Goal: Transaction & Acquisition: Book appointment/travel/reservation

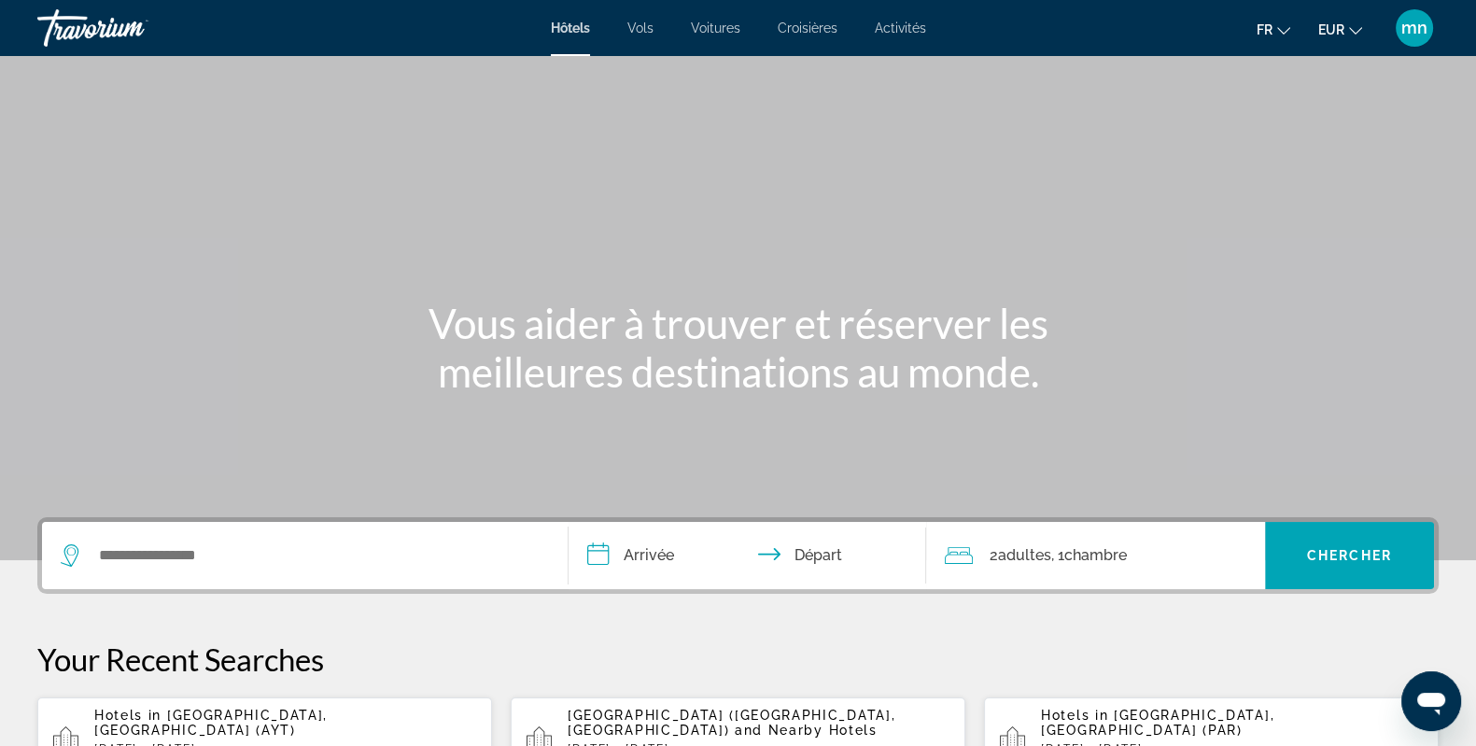
click at [269, 539] on div "Search widget" at bounding box center [305, 555] width 488 height 67
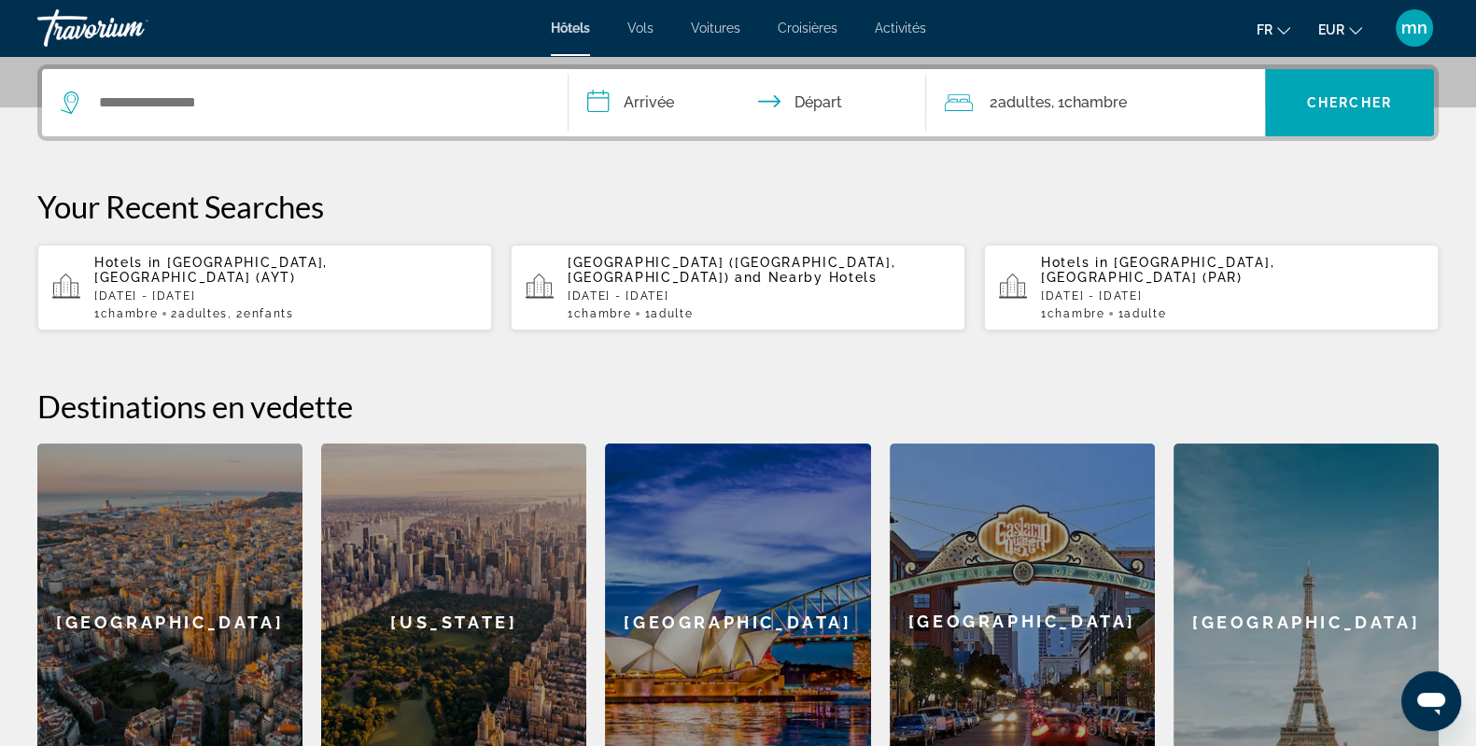
scroll to position [457, 0]
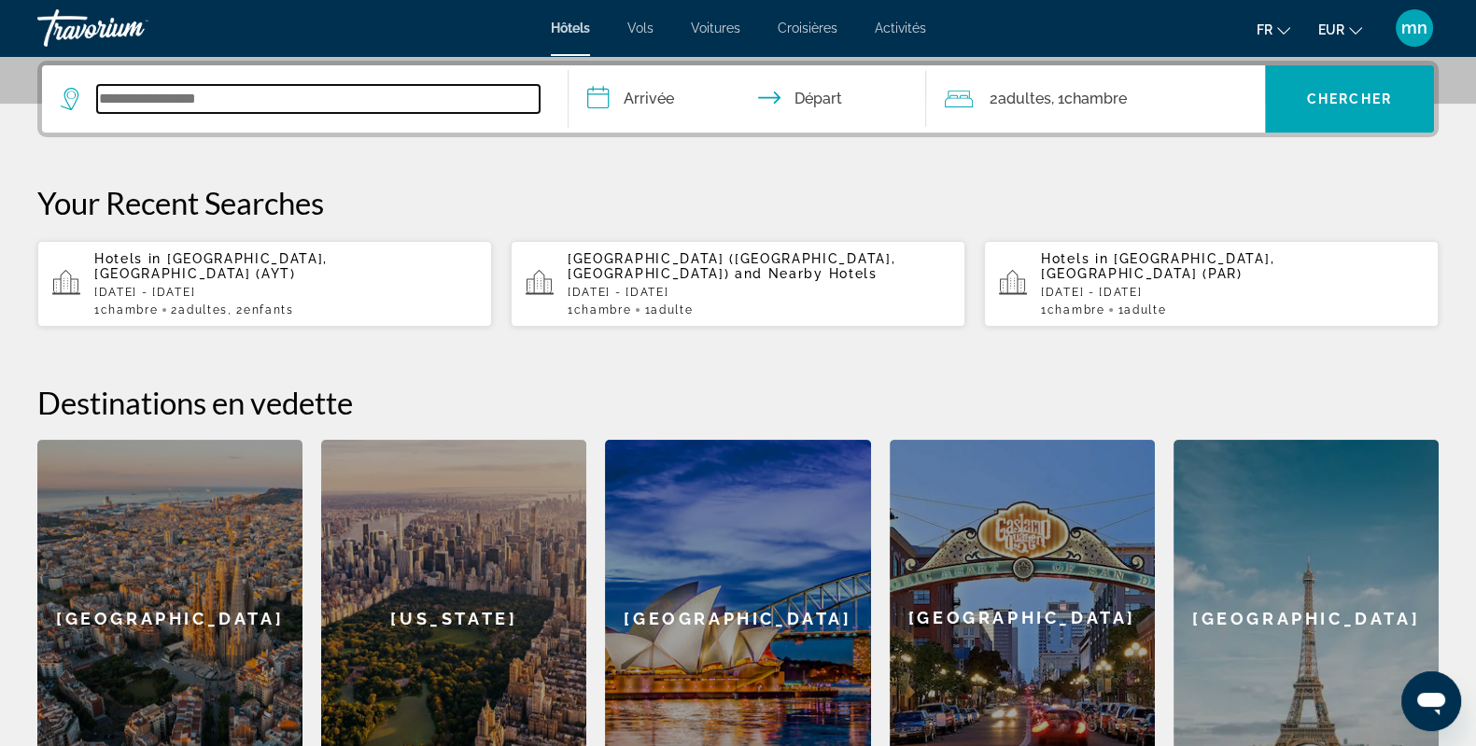
click at [199, 95] on input "Search widget" at bounding box center [318, 99] width 443 height 28
paste input "**********"
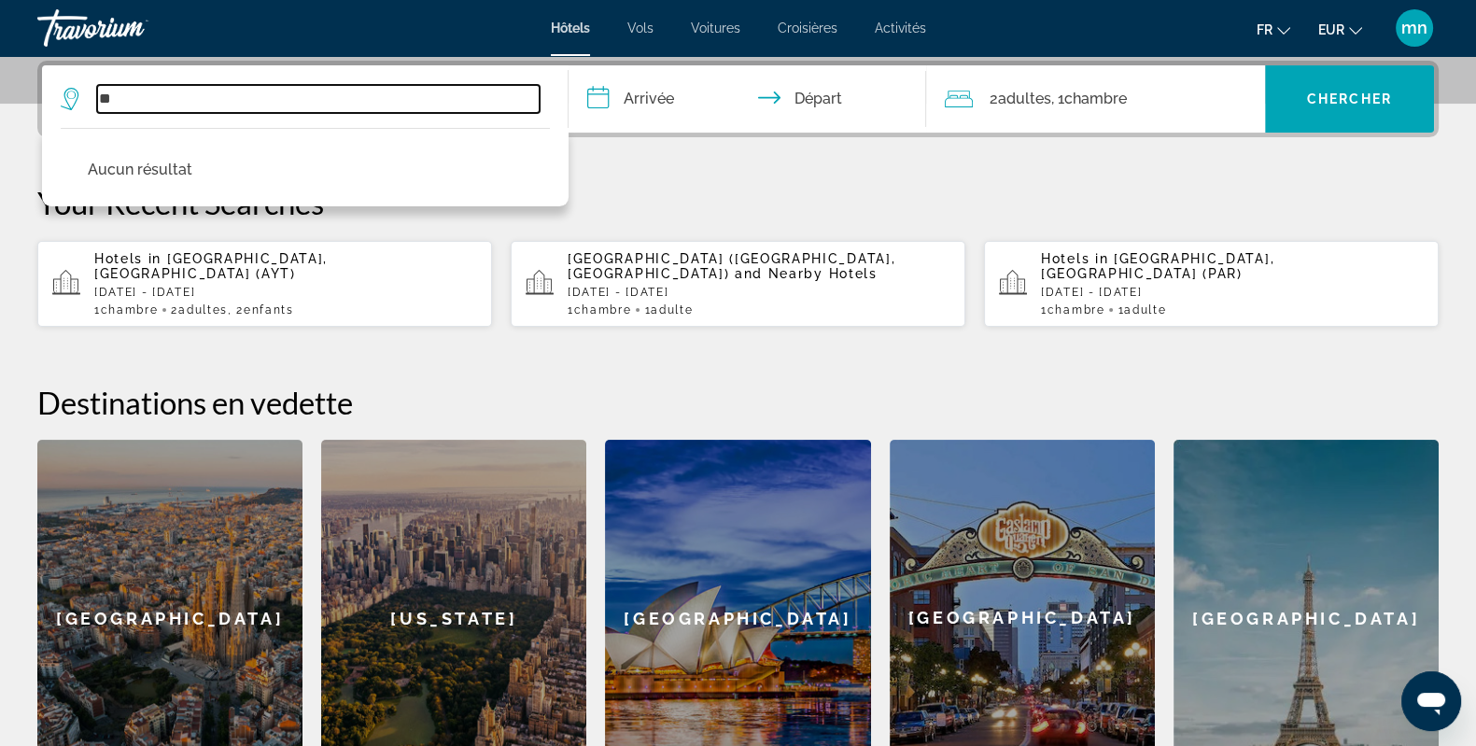
type input "*"
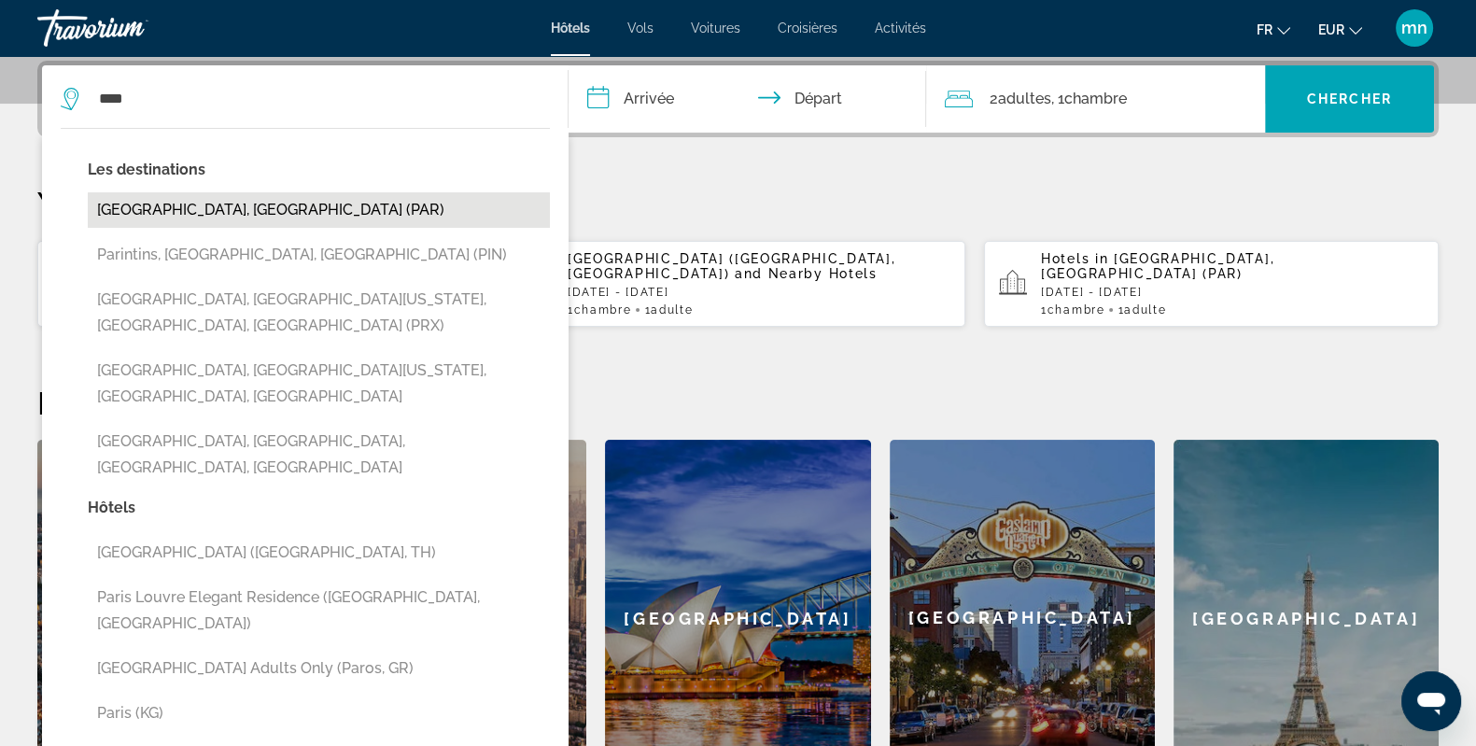
drag, startPoint x: 247, startPoint y: 198, endPoint x: 420, endPoint y: 119, distance: 190.1
click at [248, 196] on button "[GEOGRAPHIC_DATA], [GEOGRAPHIC_DATA] (PAR)" at bounding box center [319, 209] width 462 height 35
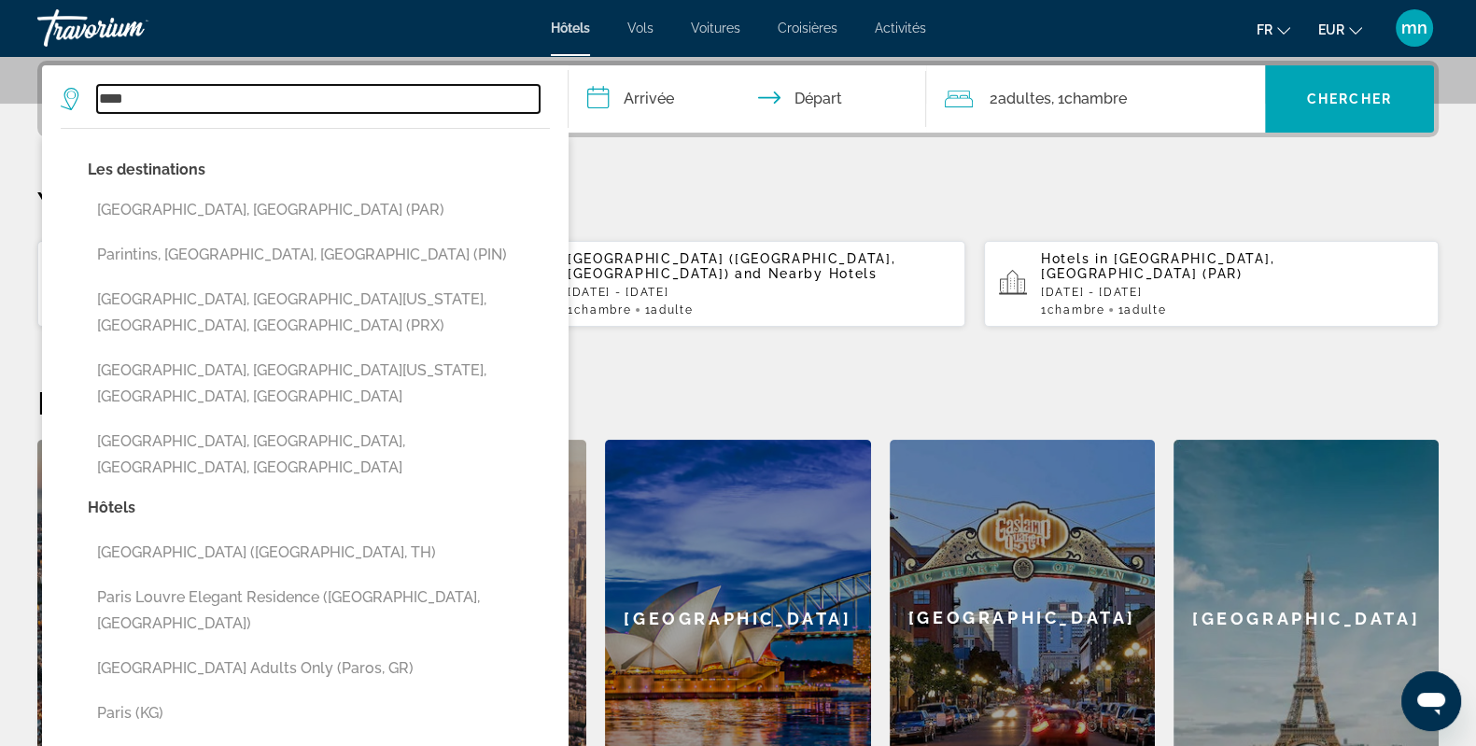
type input "**********"
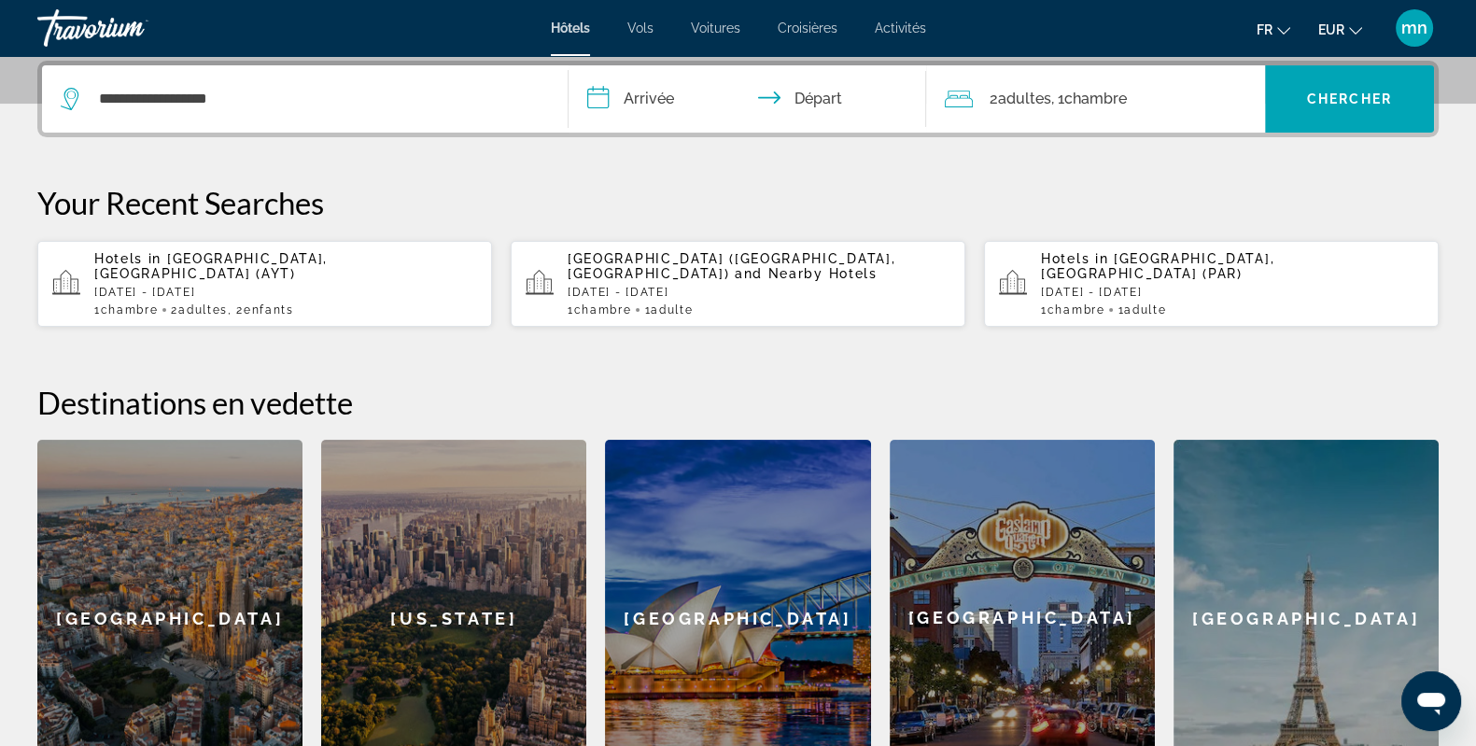
click at [663, 100] on input "**********" at bounding box center [751, 101] width 365 height 73
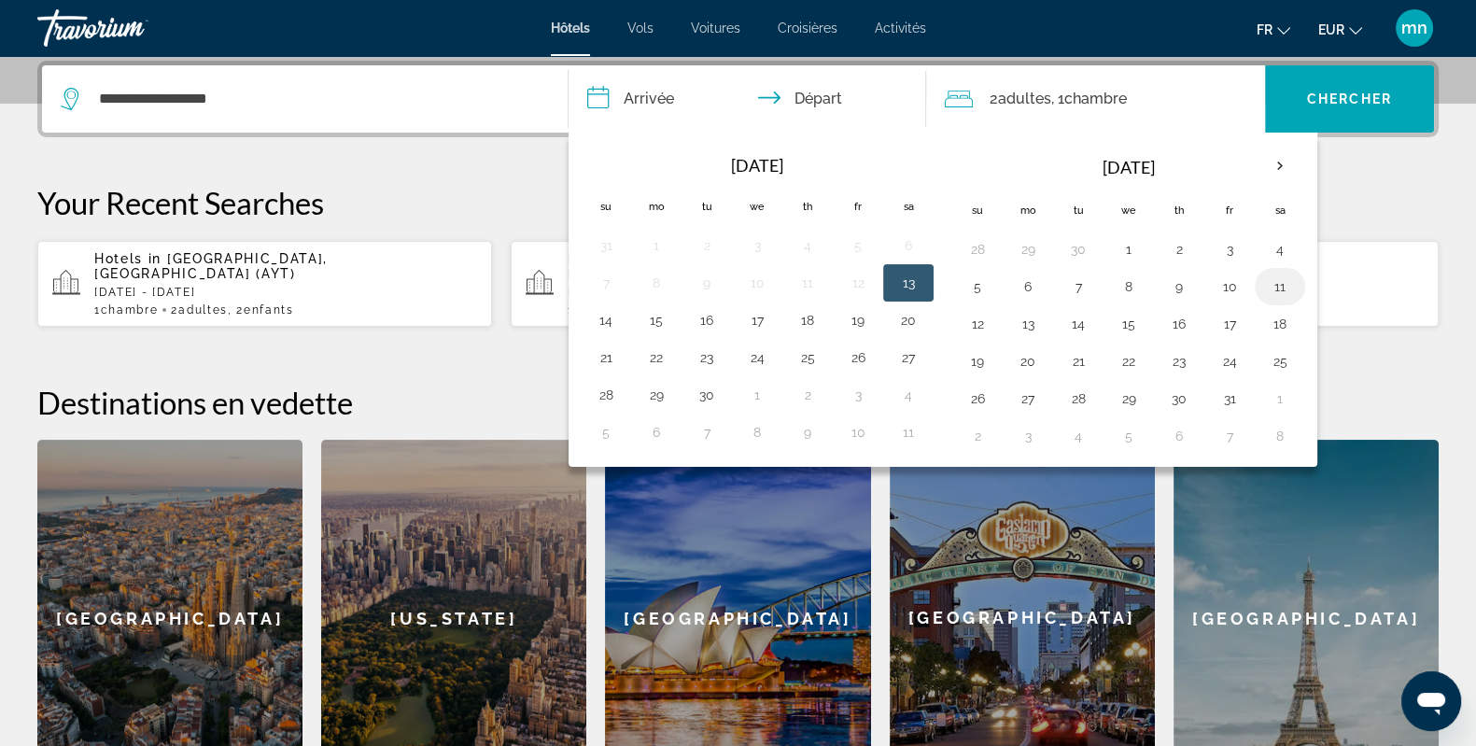
click at [1271, 270] on td "11" at bounding box center [1280, 286] width 50 height 37
click at [1275, 283] on button "11" at bounding box center [1280, 287] width 30 height 26
click at [963, 327] on button "12" at bounding box center [978, 324] width 30 height 26
type input "**********"
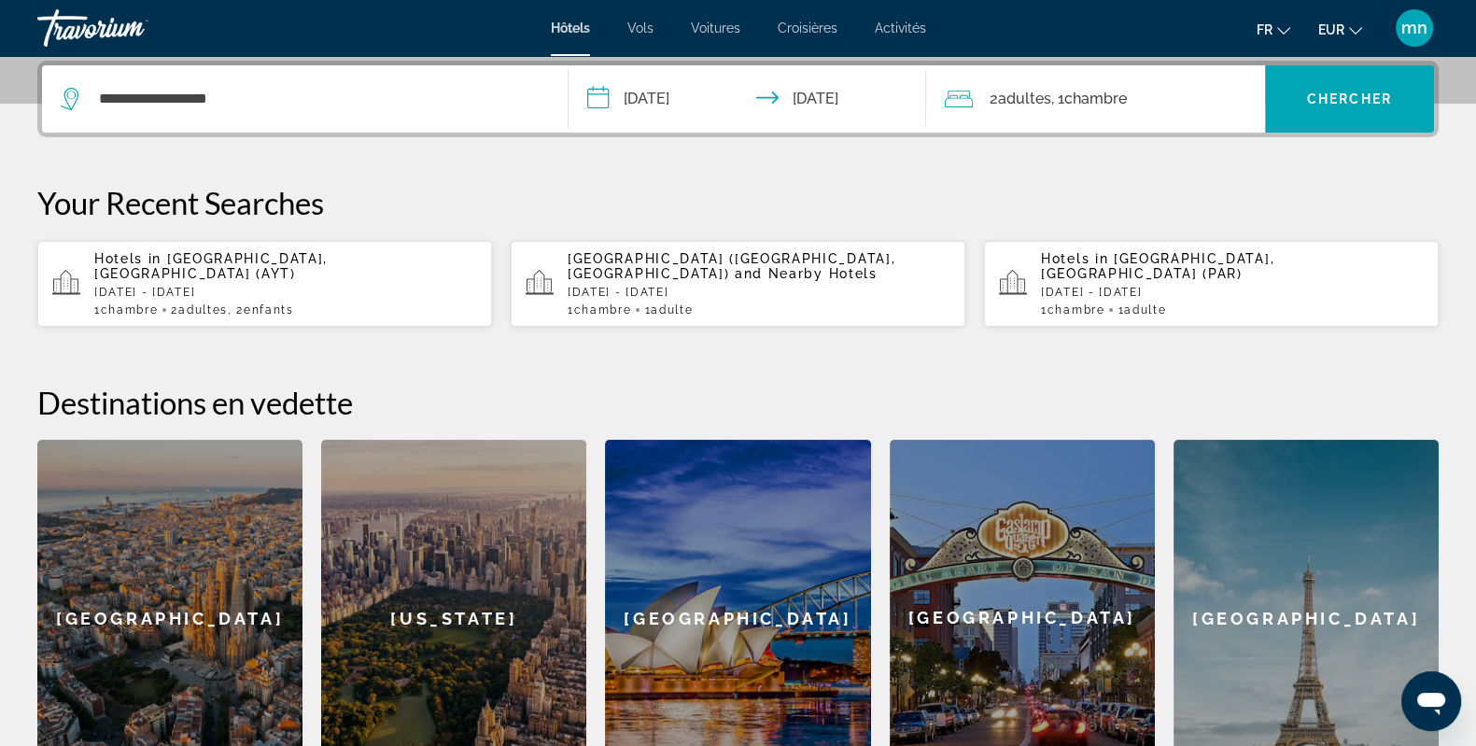
click at [1086, 103] on span "Chambre" at bounding box center [1096, 99] width 63 height 18
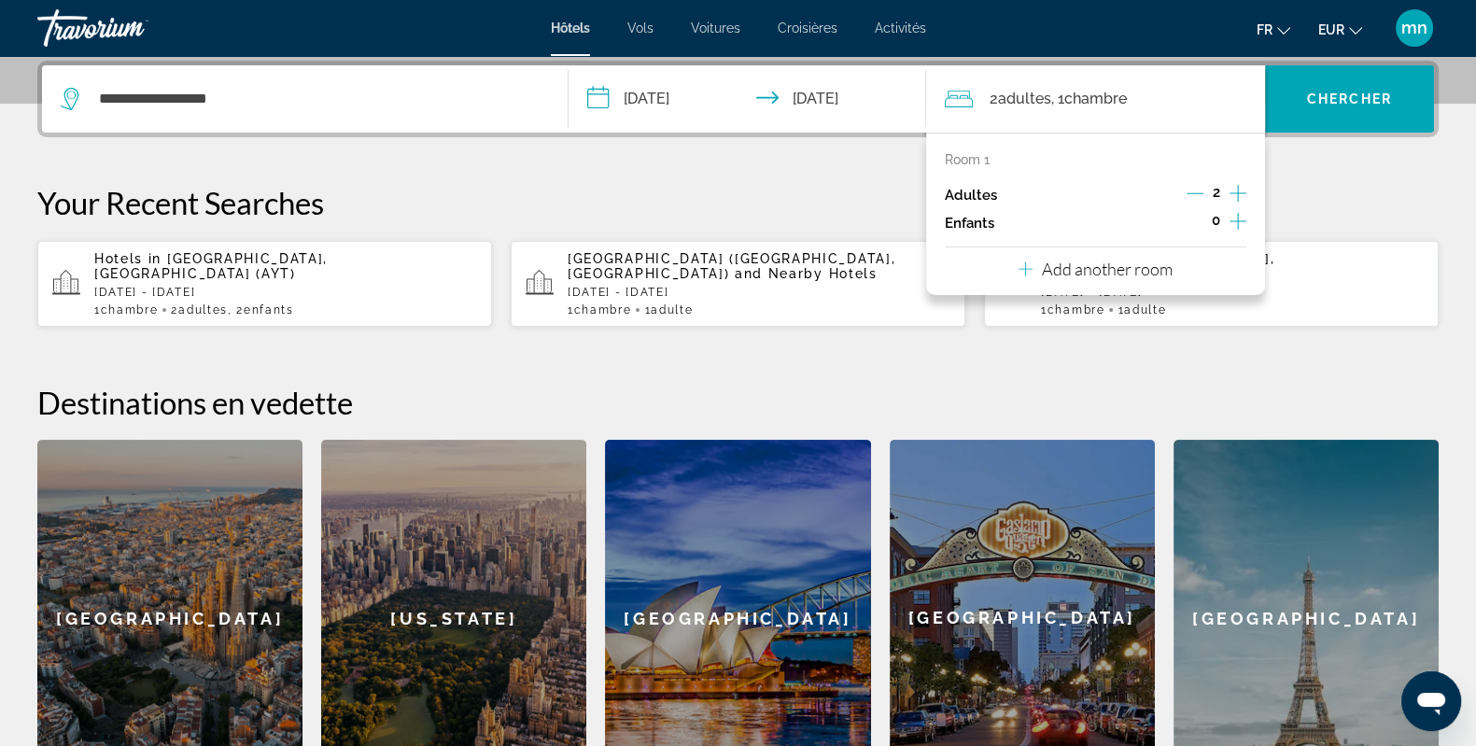
click at [1190, 198] on icon "Decrement adults" at bounding box center [1195, 193] width 17 height 17
click at [1367, 74] on span "Search widget" at bounding box center [1349, 98] width 169 height 67
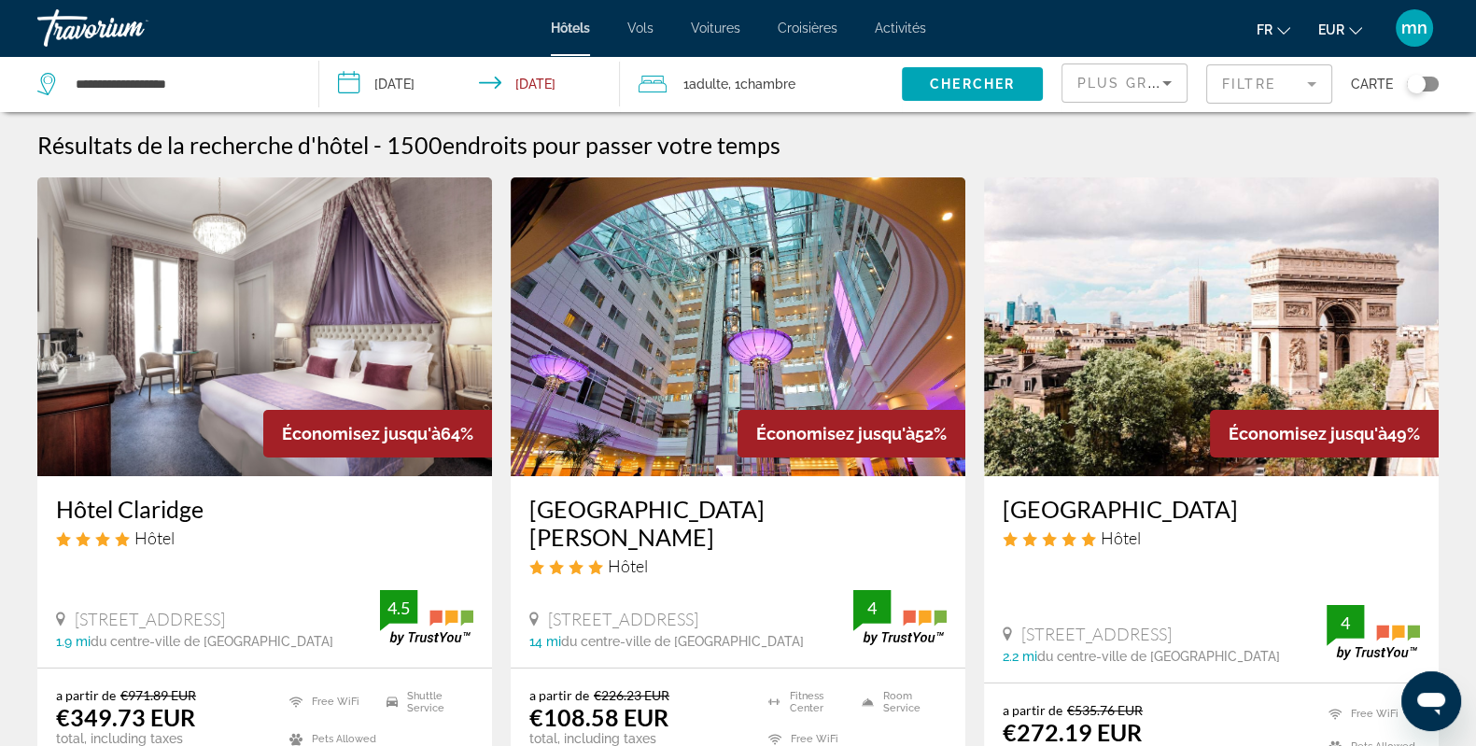
click at [1429, 81] on div "Toggle map" at bounding box center [1423, 84] width 32 height 15
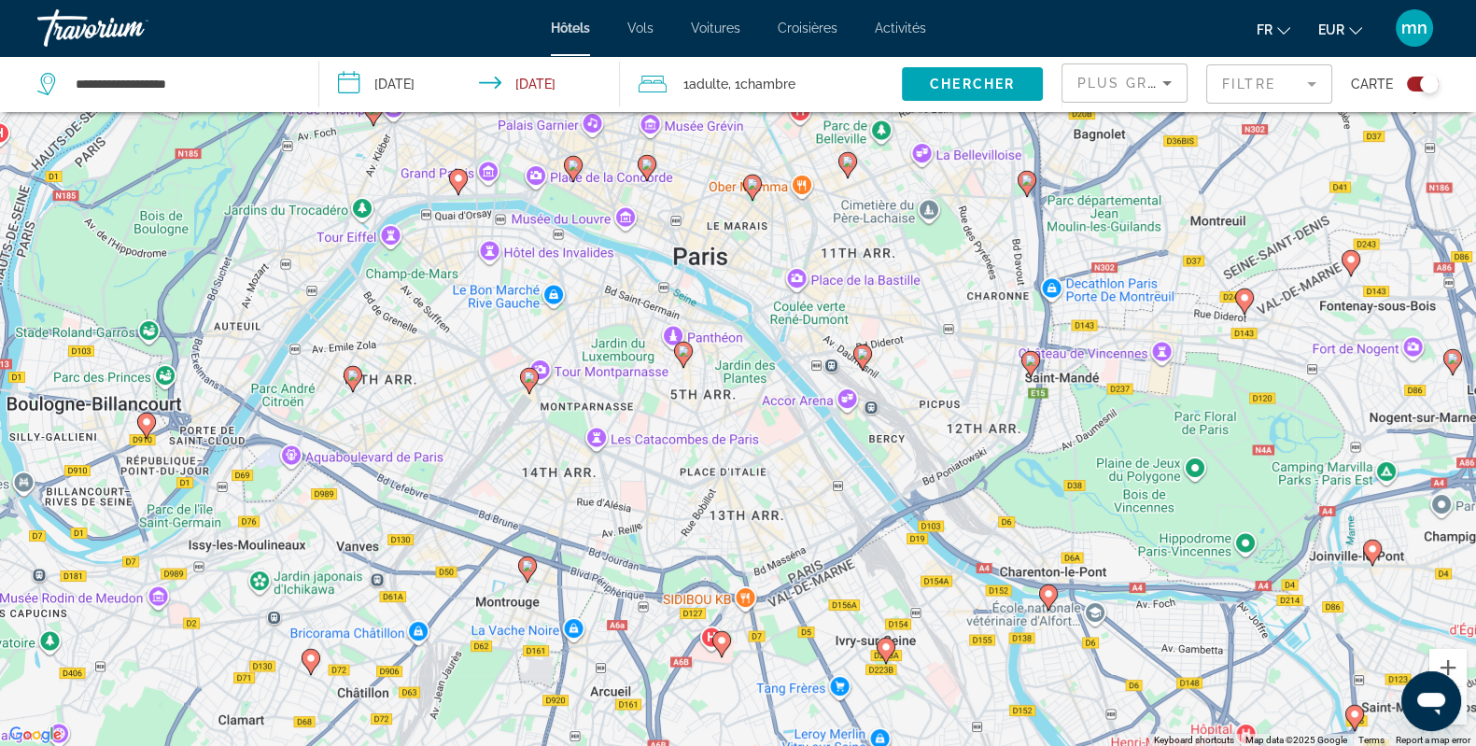
click at [692, 246] on div "To activate drag with keyboard, press Alt + Enter. Once in keyboard drag state,…" at bounding box center [738, 374] width 1476 height 746
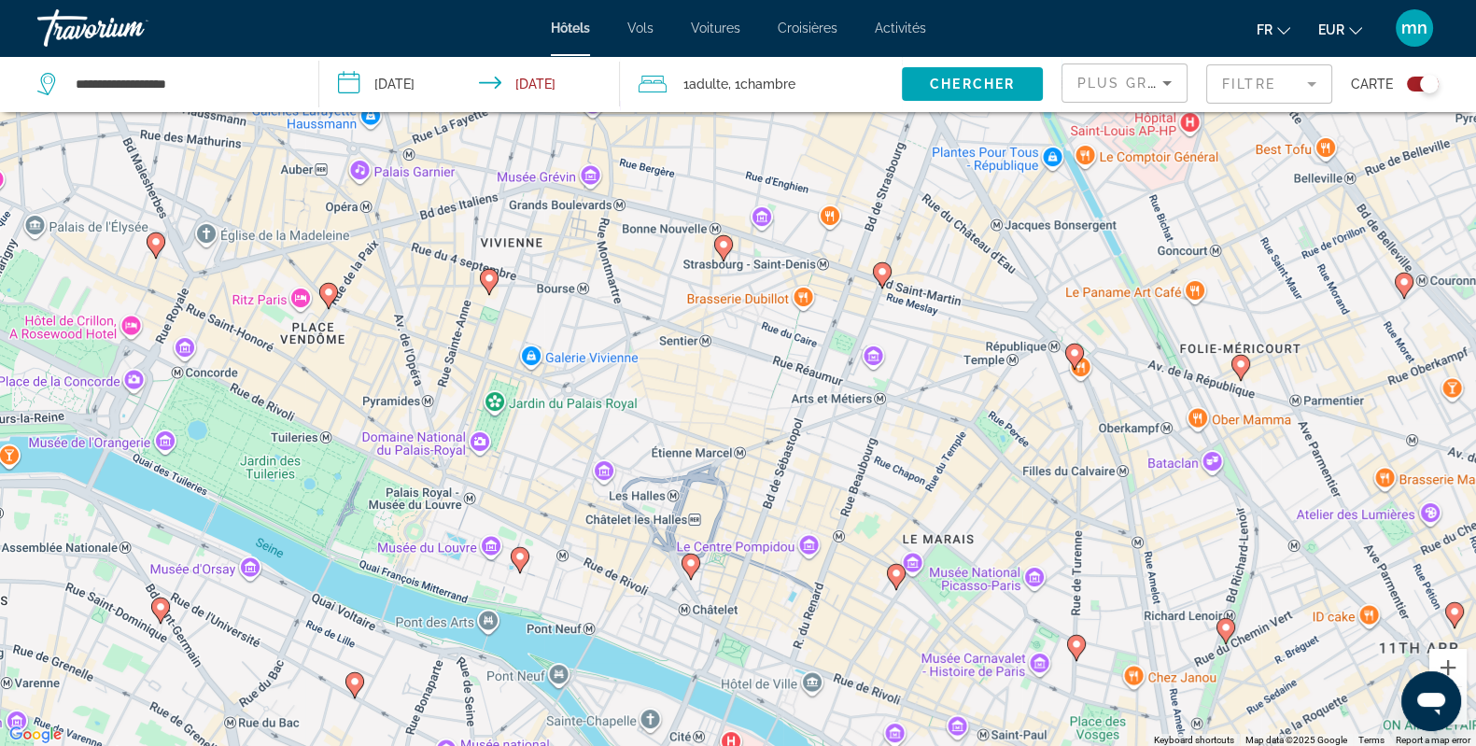
drag, startPoint x: 787, startPoint y: 205, endPoint x: 855, endPoint y: 602, distance: 402.7
click at [855, 602] on div "To activate drag with keyboard, press Alt + Enter. Once in keyboard drag state,…" at bounding box center [738, 374] width 1476 height 746
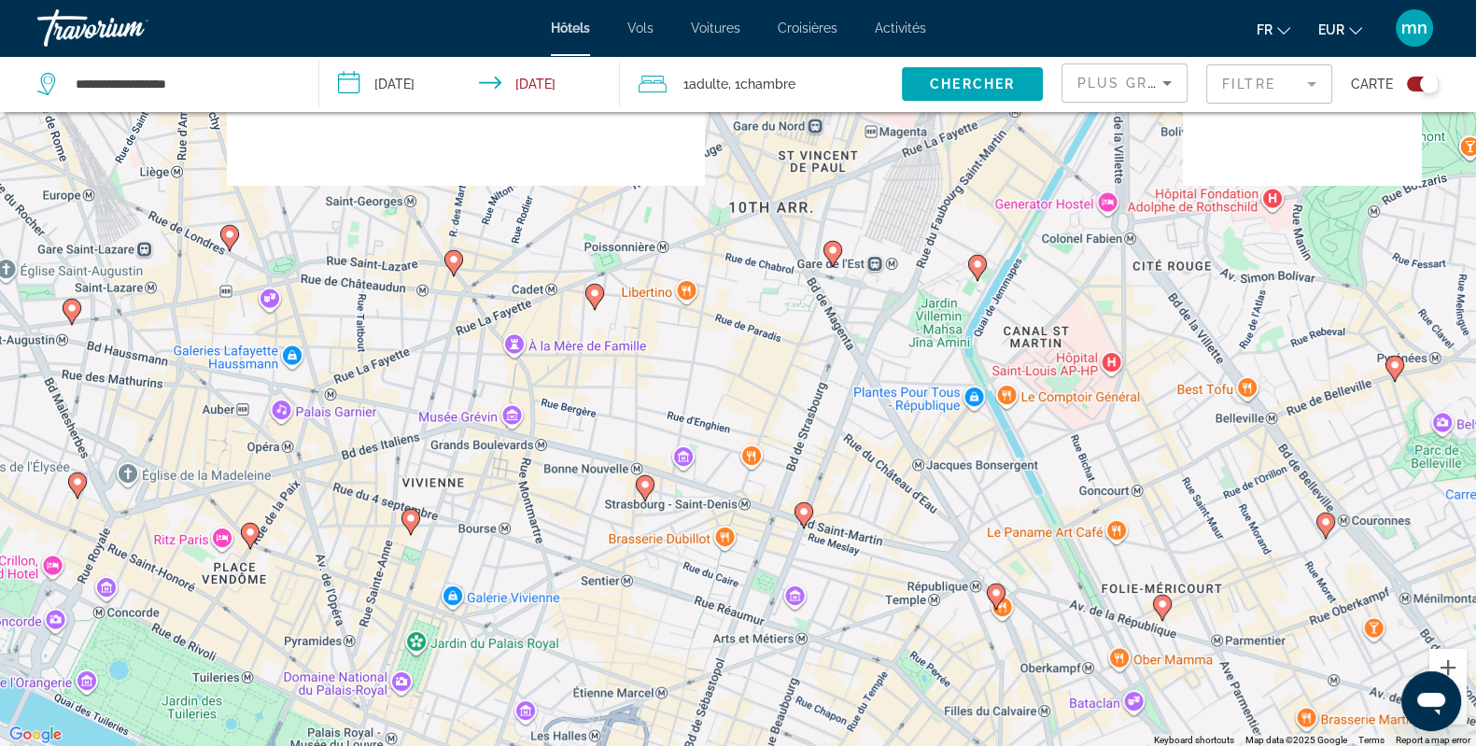
drag, startPoint x: 803, startPoint y: 407, endPoint x: 560, endPoint y: 525, distance: 269.8
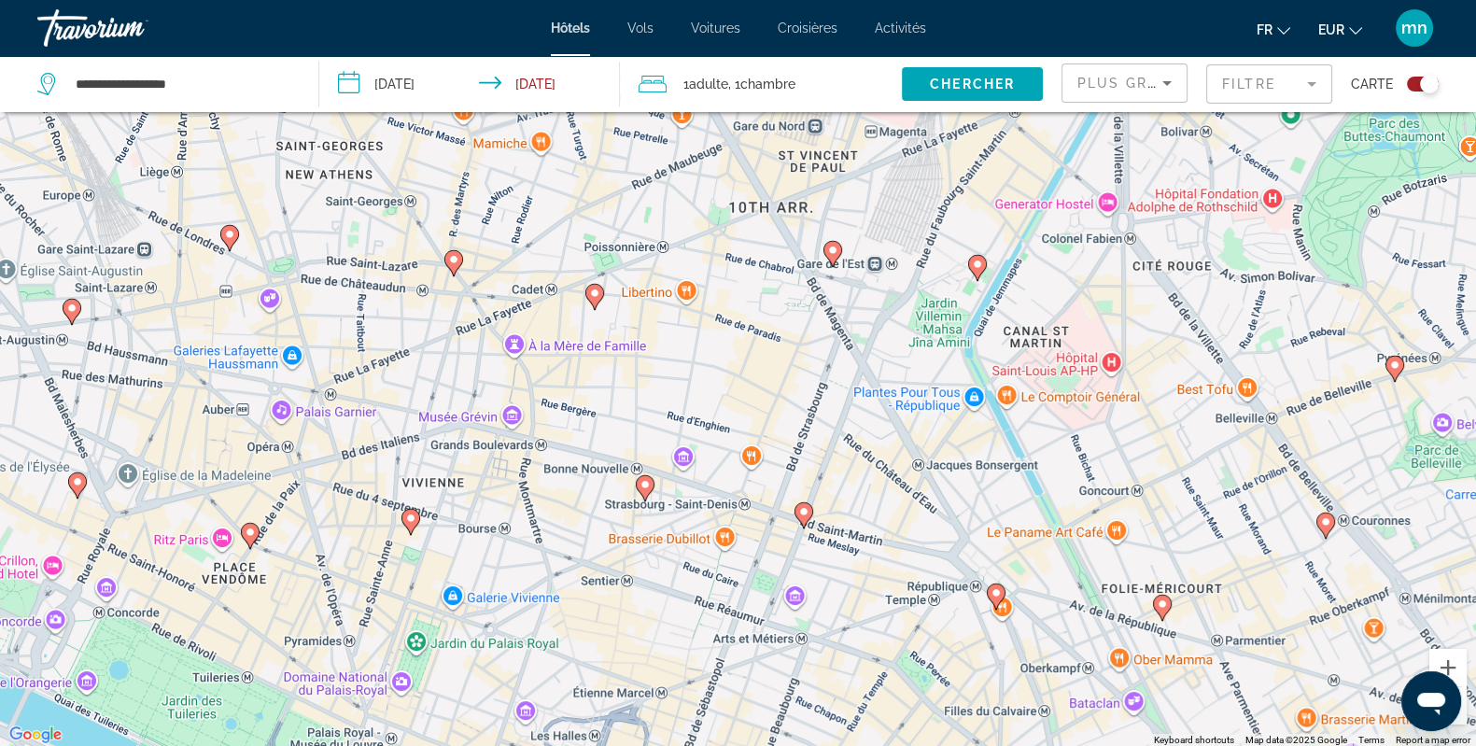
click at [557, 525] on div "To activate drag with keyboard, press Alt + Enter. Once in keyboard drag state,…" at bounding box center [738, 374] width 1476 height 746
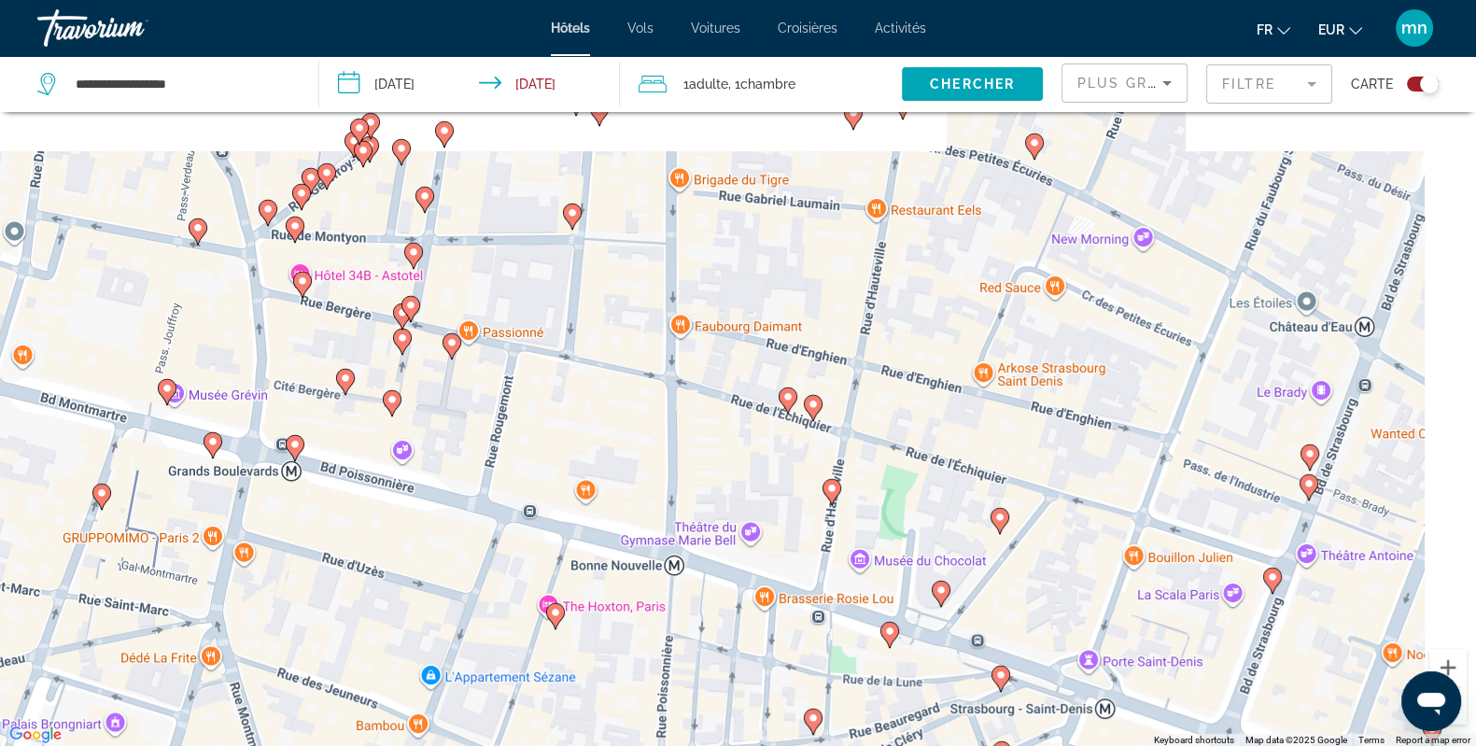
drag, startPoint x: 739, startPoint y: 342, endPoint x: 770, endPoint y: 459, distance: 121.9
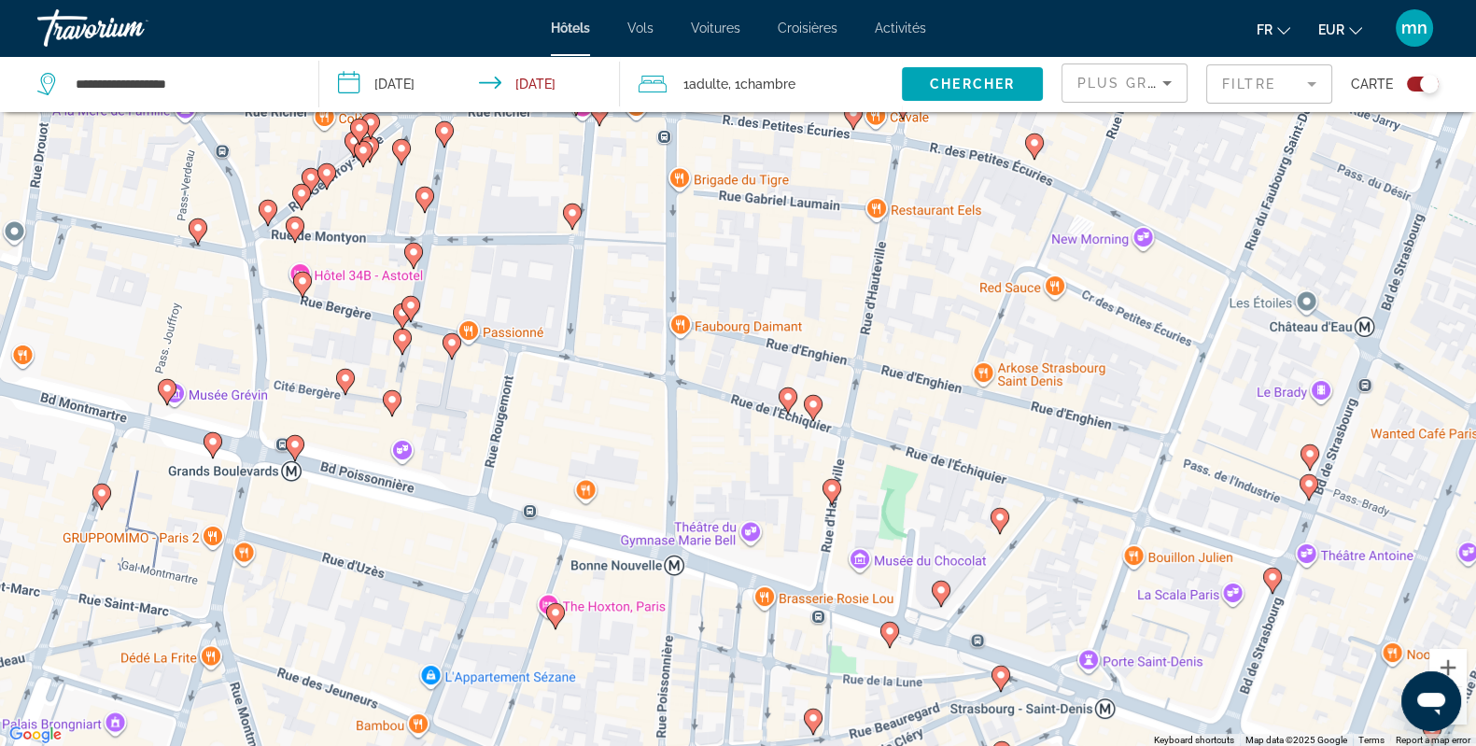
click at [573, 626] on div "To activate drag with keyboard, press Alt + Enter. Once in keyboard drag state,…" at bounding box center [738, 374] width 1476 height 746
click at [783, 399] on image "Main content" at bounding box center [787, 396] width 11 height 11
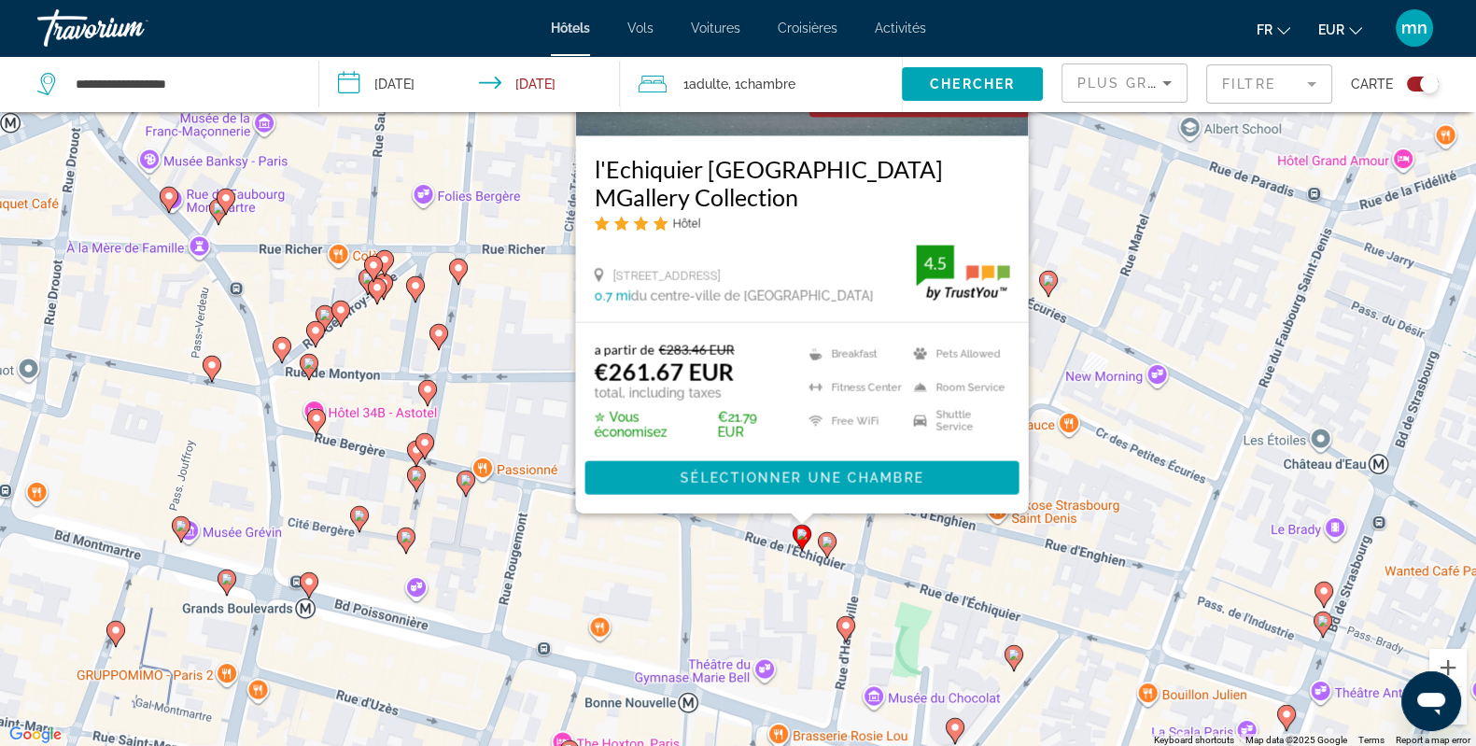
drag, startPoint x: 691, startPoint y: 722, endPoint x: 701, endPoint y: 539, distance: 183.3
click at [701, 539] on div "To activate drag with keyboard, press Alt + Enter. Once in keyboard drag state,…" at bounding box center [738, 374] width 1476 height 746
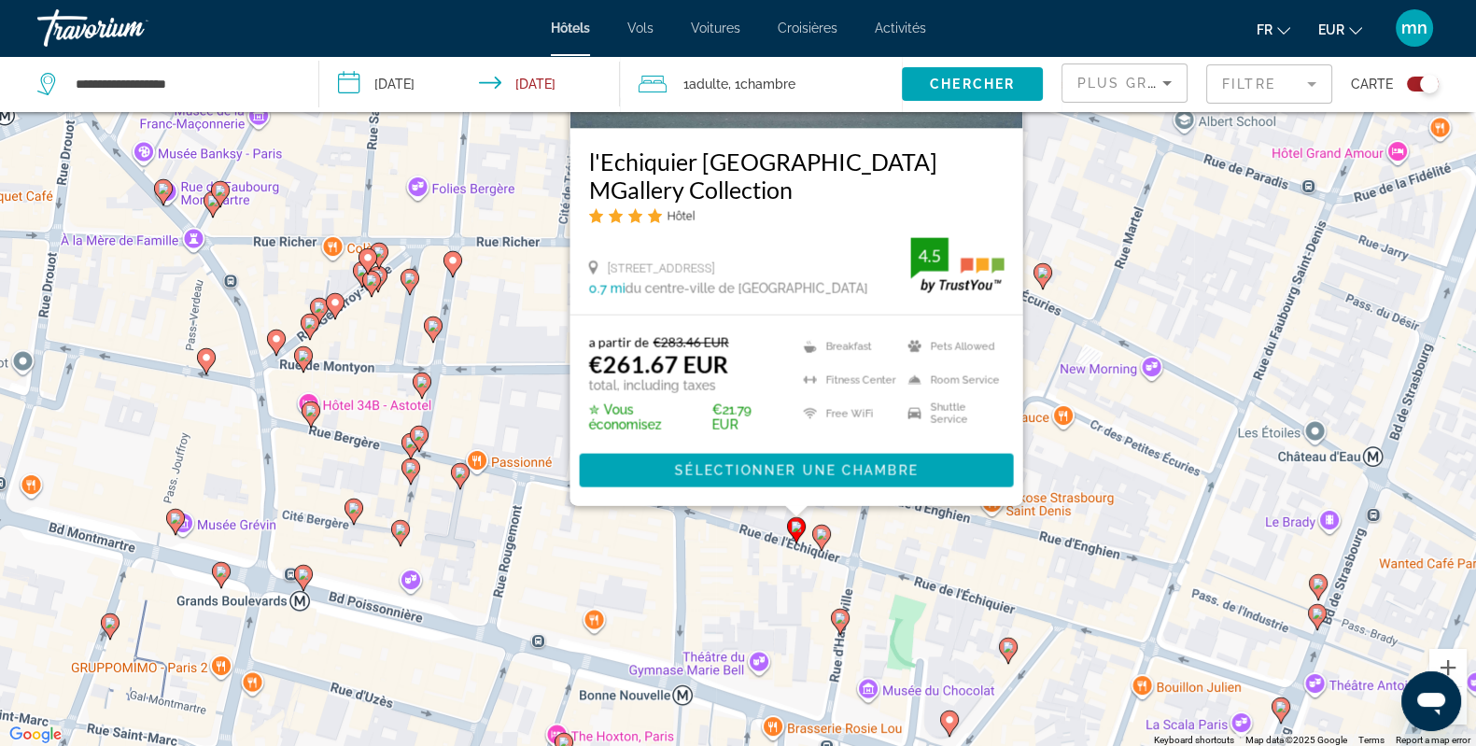
click at [814, 541] on gmp-advanced-marker "Main content" at bounding box center [821, 538] width 19 height 28
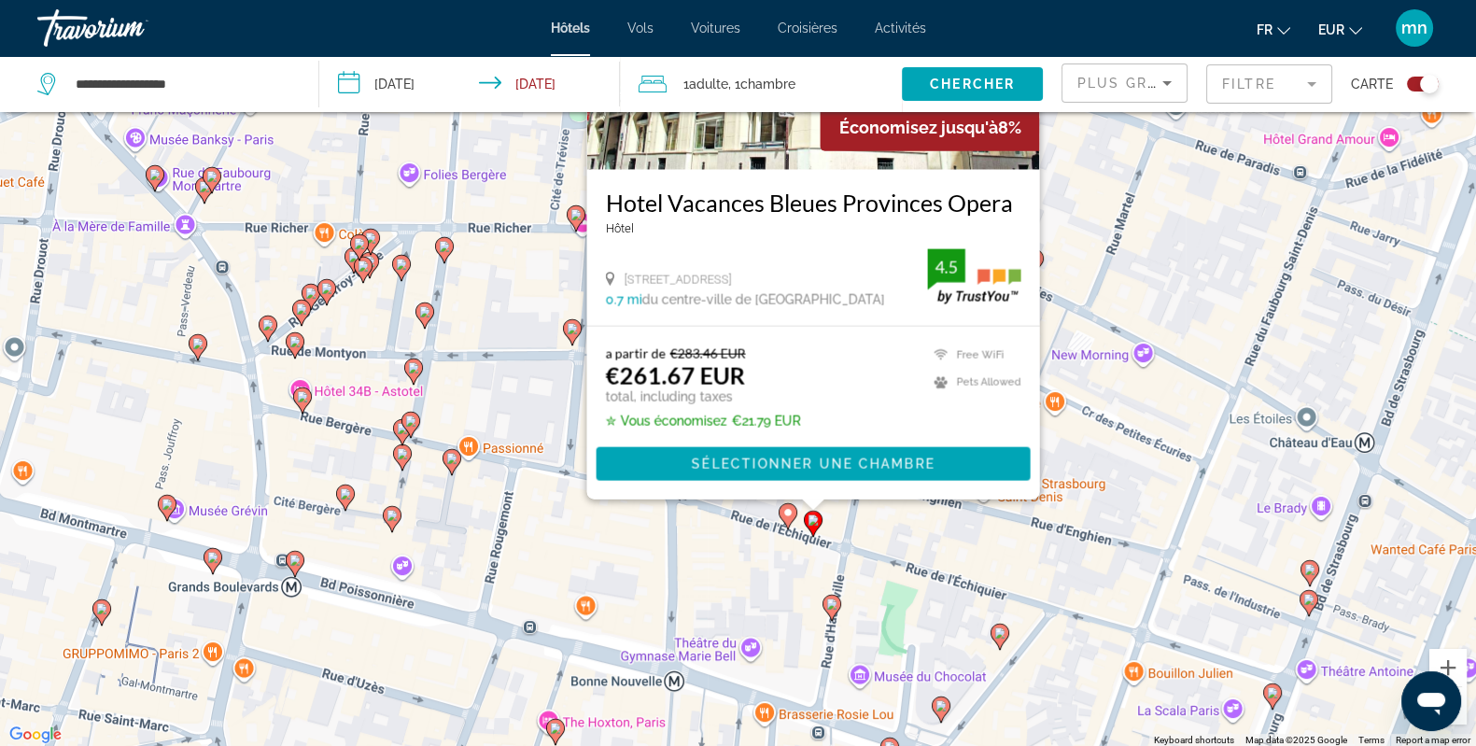
drag, startPoint x: 724, startPoint y: 705, endPoint x: 712, endPoint y: 531, distance: 174.1
click at [712, 531] on div "To activate drag with keyboard, press Alt + Enter. Once in keyboard drag state,…" at bounding box center [738, 374] width 1476 height 746
click at [836, 605] on image "Main content" at bounding box center [831, 604] width 11 height 11
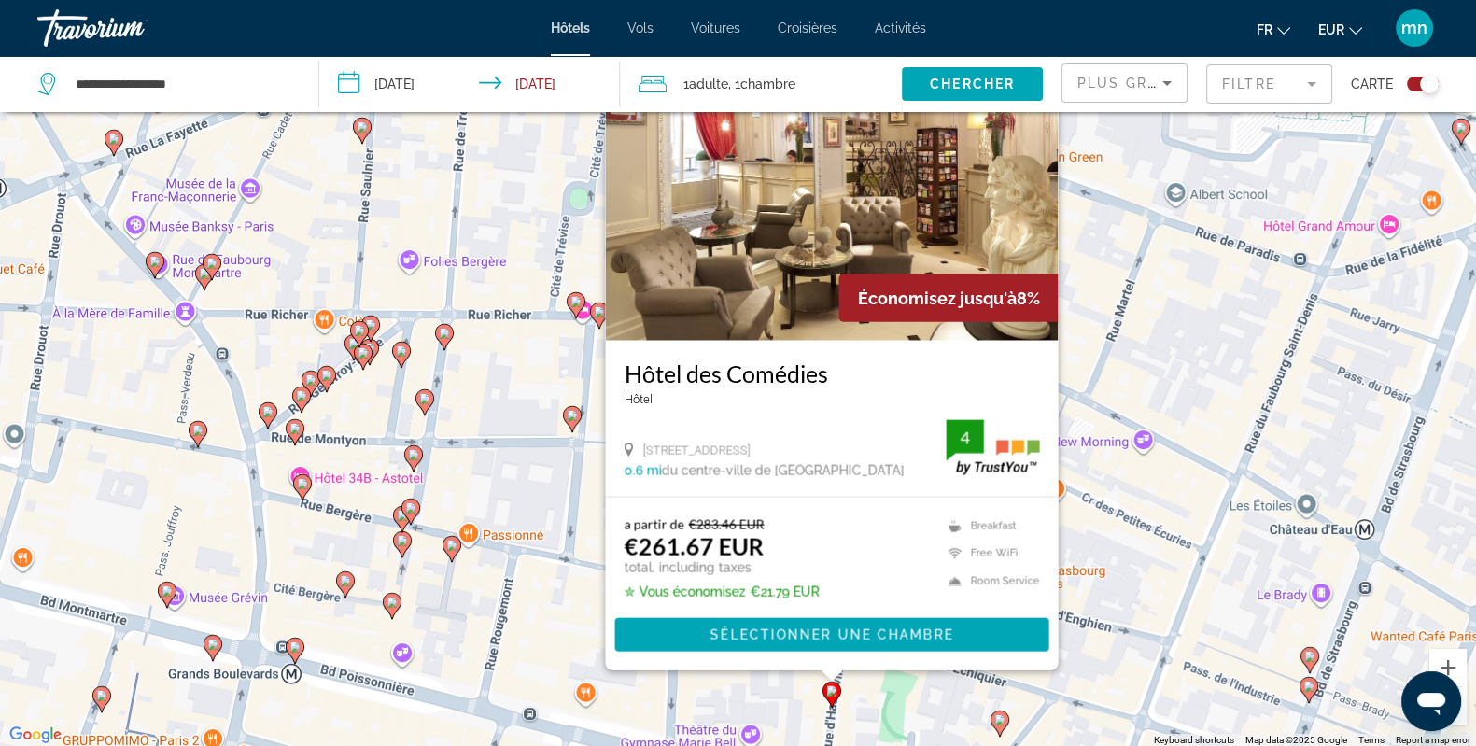
click at [450, 556] on icon "Main content" at bounding box center [451, 548] width 17 height 24
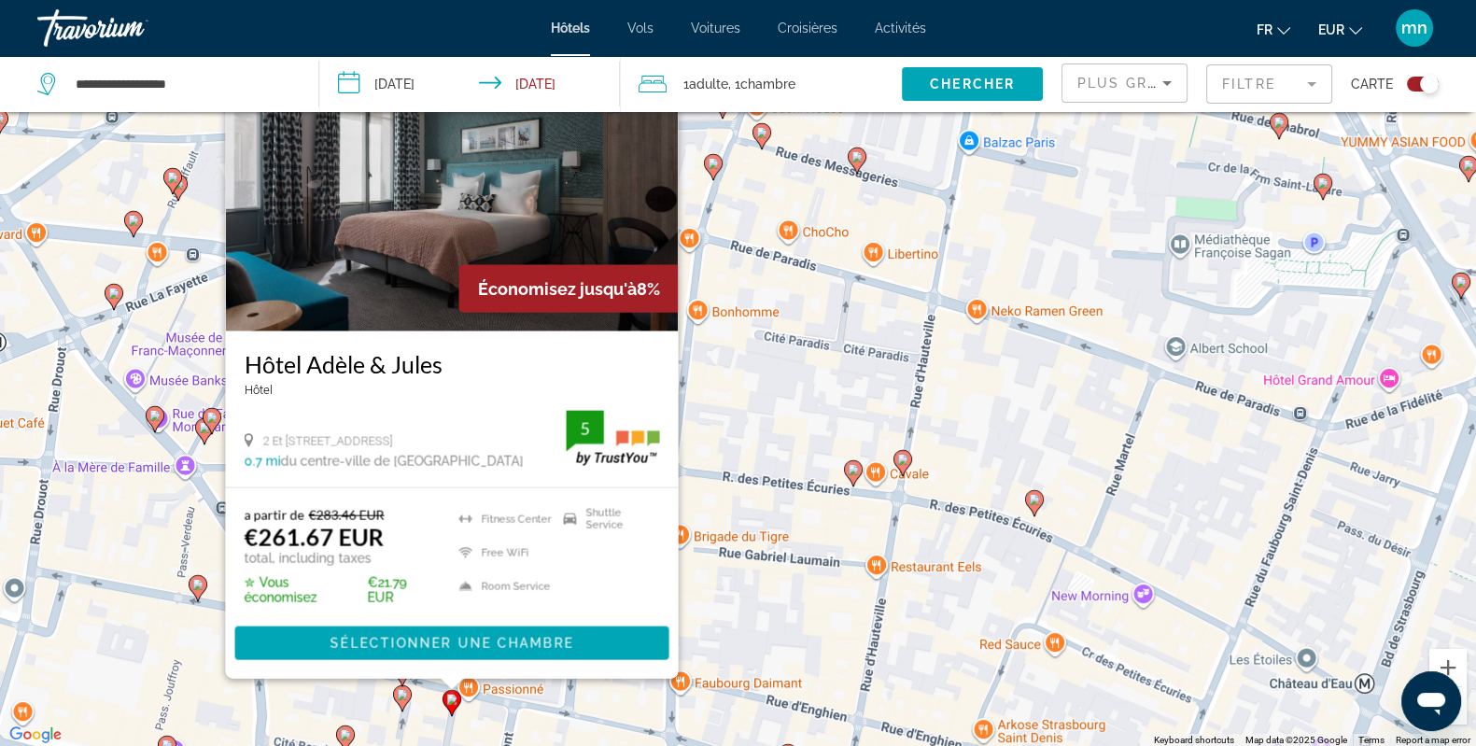
click at [570, 721] on div "To activate drag with keyboard, press Alt + Enter. Once in keyboard drag state,…" at bounding box center [738, 374] width 1476 height 746
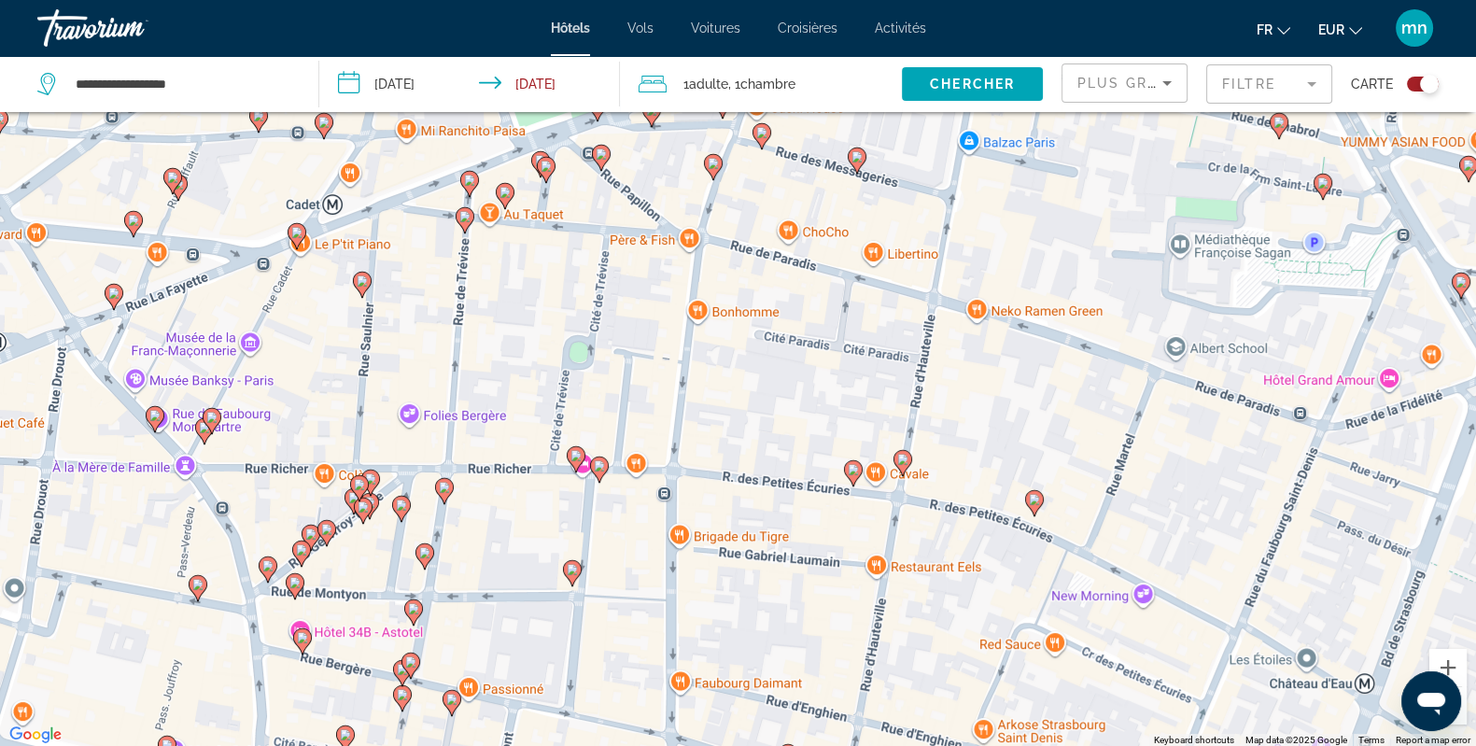
click at [899, 464] on icon "Main content" at bounding box center [902, 462] width 17 height 24
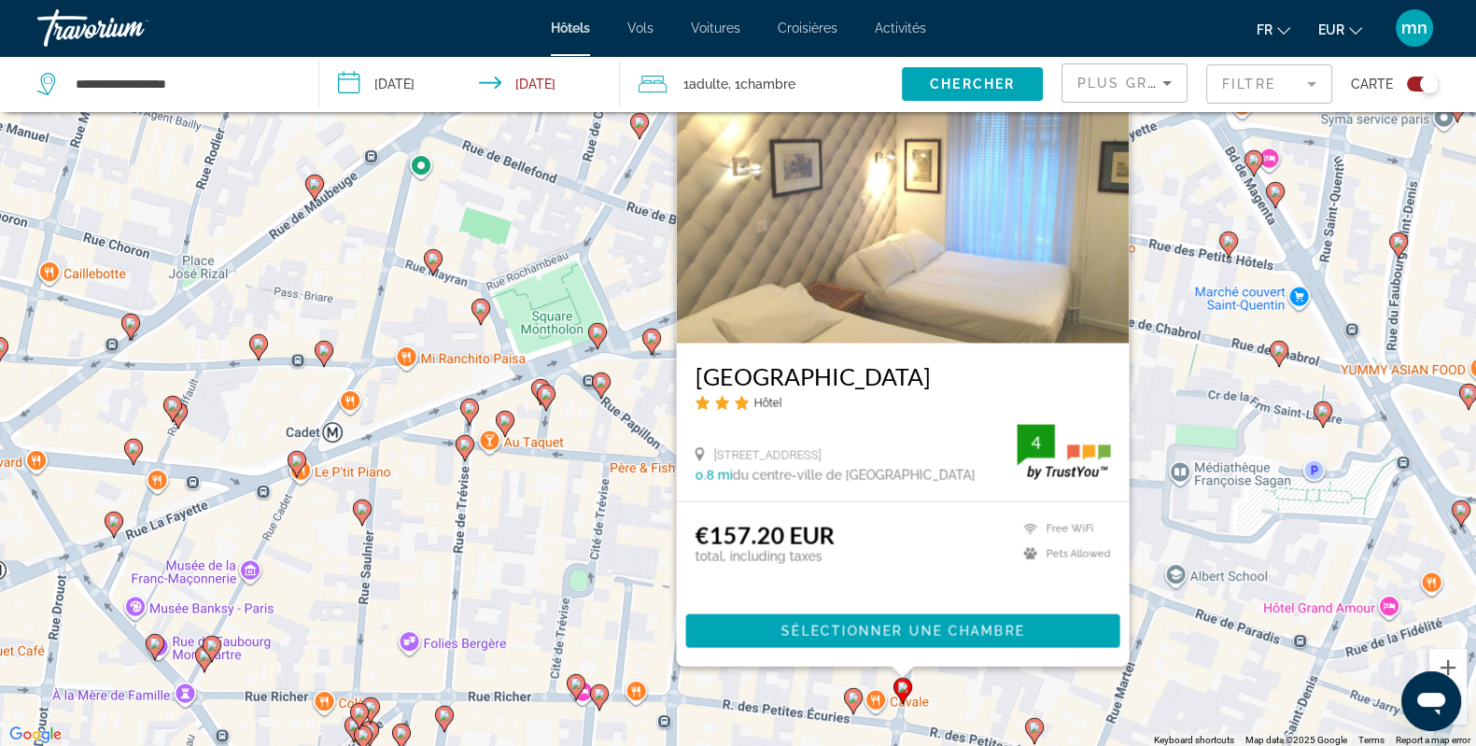
click at [728, 703] on div "To activate drag with keyboard, press Alt + Enter. Once in keyboard drag state,…" at bounding box center [738, 374] width 1476 height 746
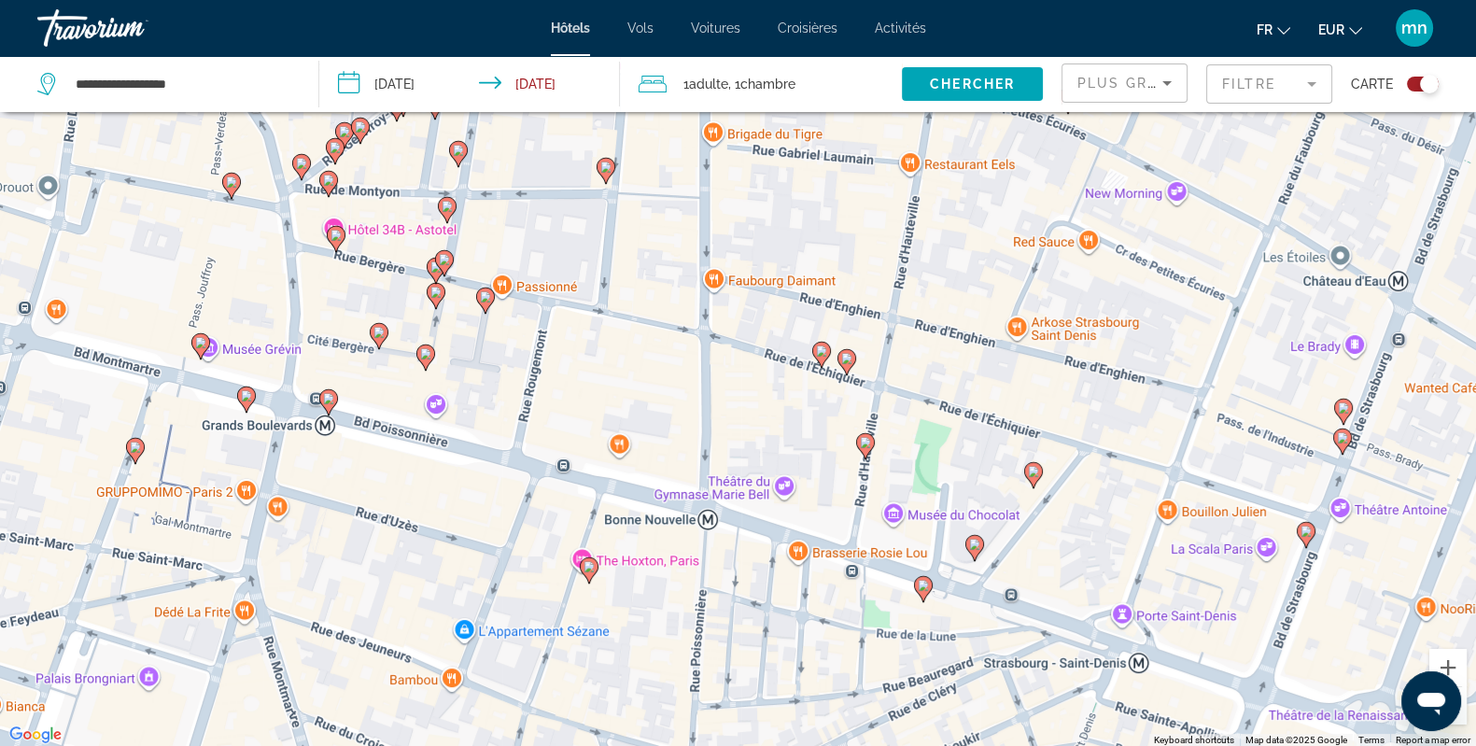
drag, startPoint x: 728, startPoint y: 702, endPoint x: 764, endPoint y: 70, distance: 633.2
click at [764, 70] on div "**********" at bounding box center [738, 430] width 1476 height 858
click at [594, 580] on gmp-advanced-marker "Main content" at bounding box center [589, 571] width 19 height 28
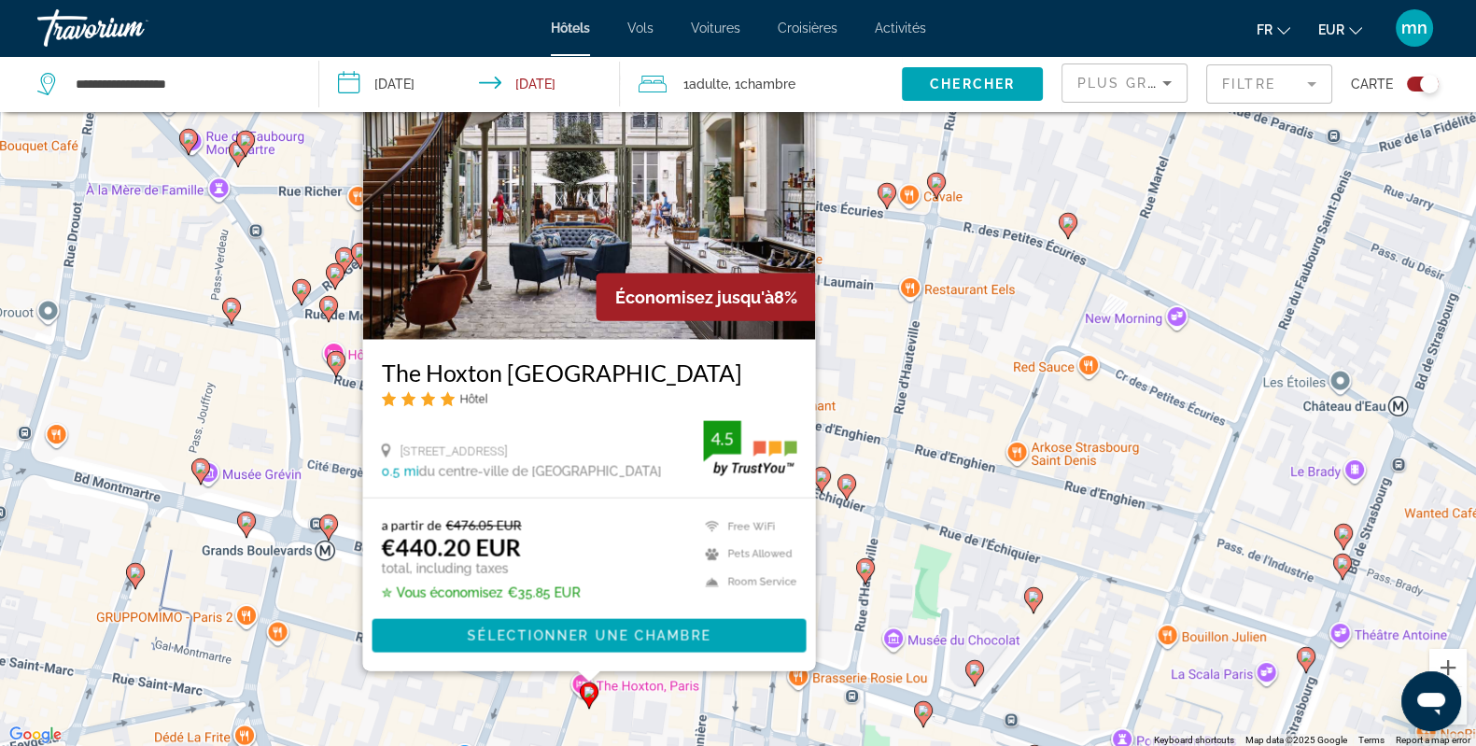
click at [925, 712] on image "Main content" at bounding box center [923, 710] width 11 height 11
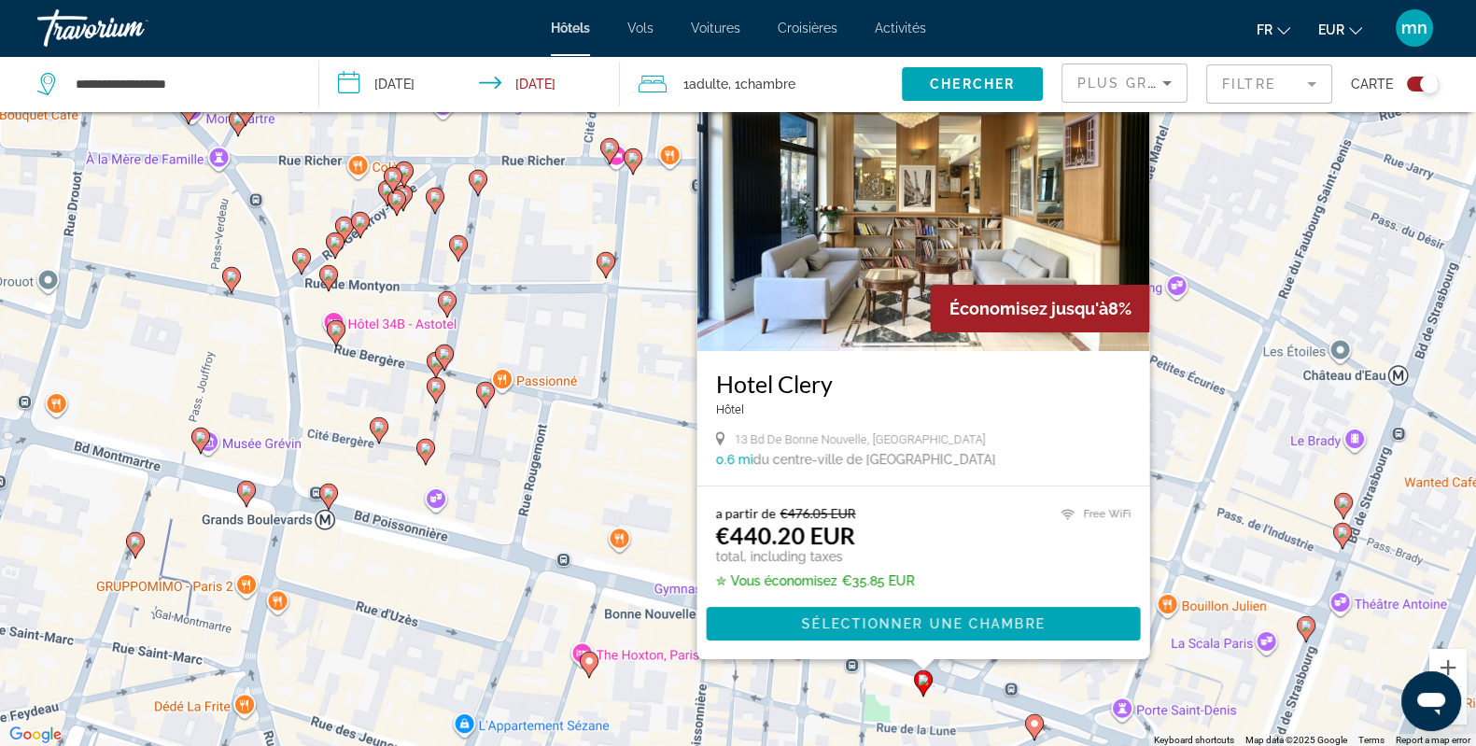
click at [867, 721] on div "To activate drag with keyboard, press Alt + Enter. Once in keyboard drag state,…" at bounding box center [738, 374] width 1476 height 746
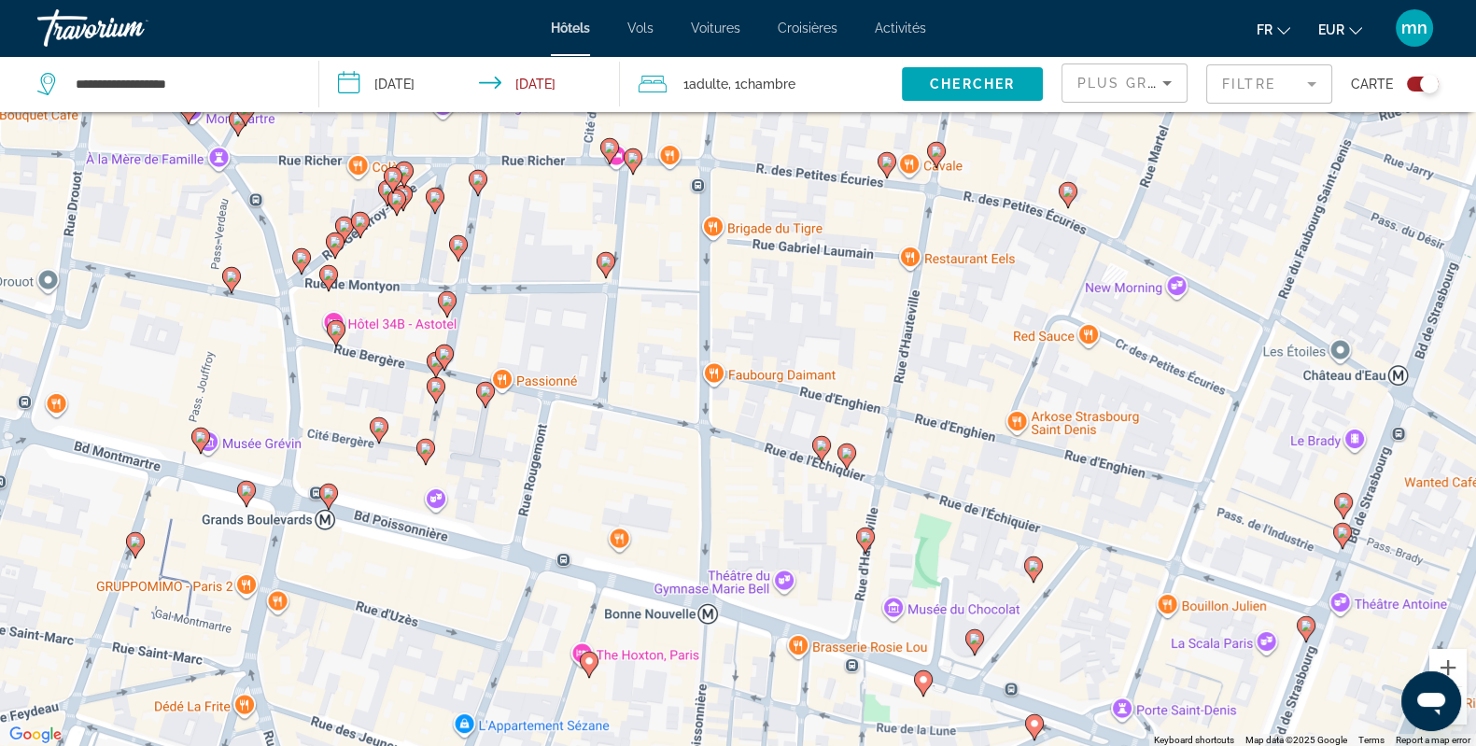
click at [967, 650] on gmp-advanced-marker "Main content" at bounding box center [975, 642] width 19 height 28
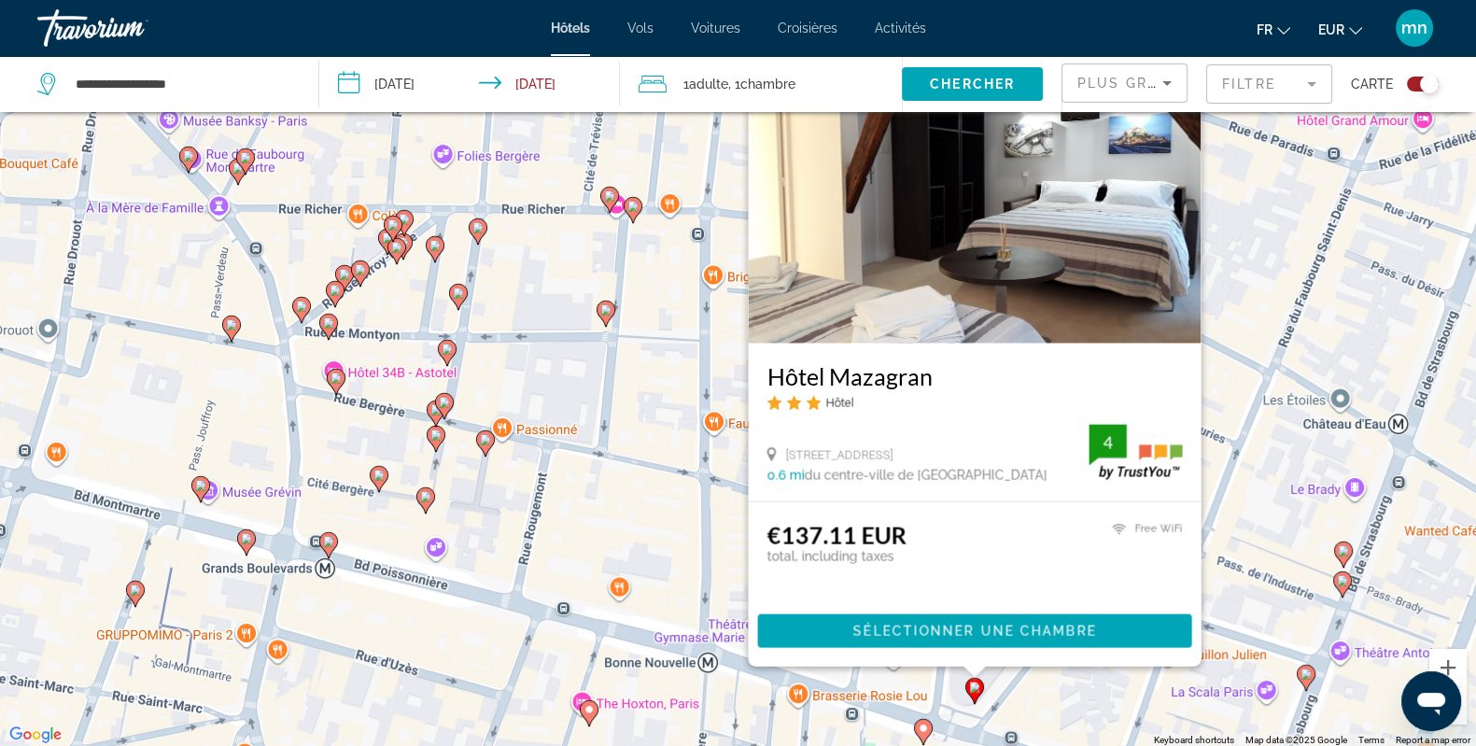
click at [940, 705] on div "To activate drag with keyboard, press Alt + Enter. Once in keyboard drag state,…" at bounding box center [738, 374] width 1476 height 746
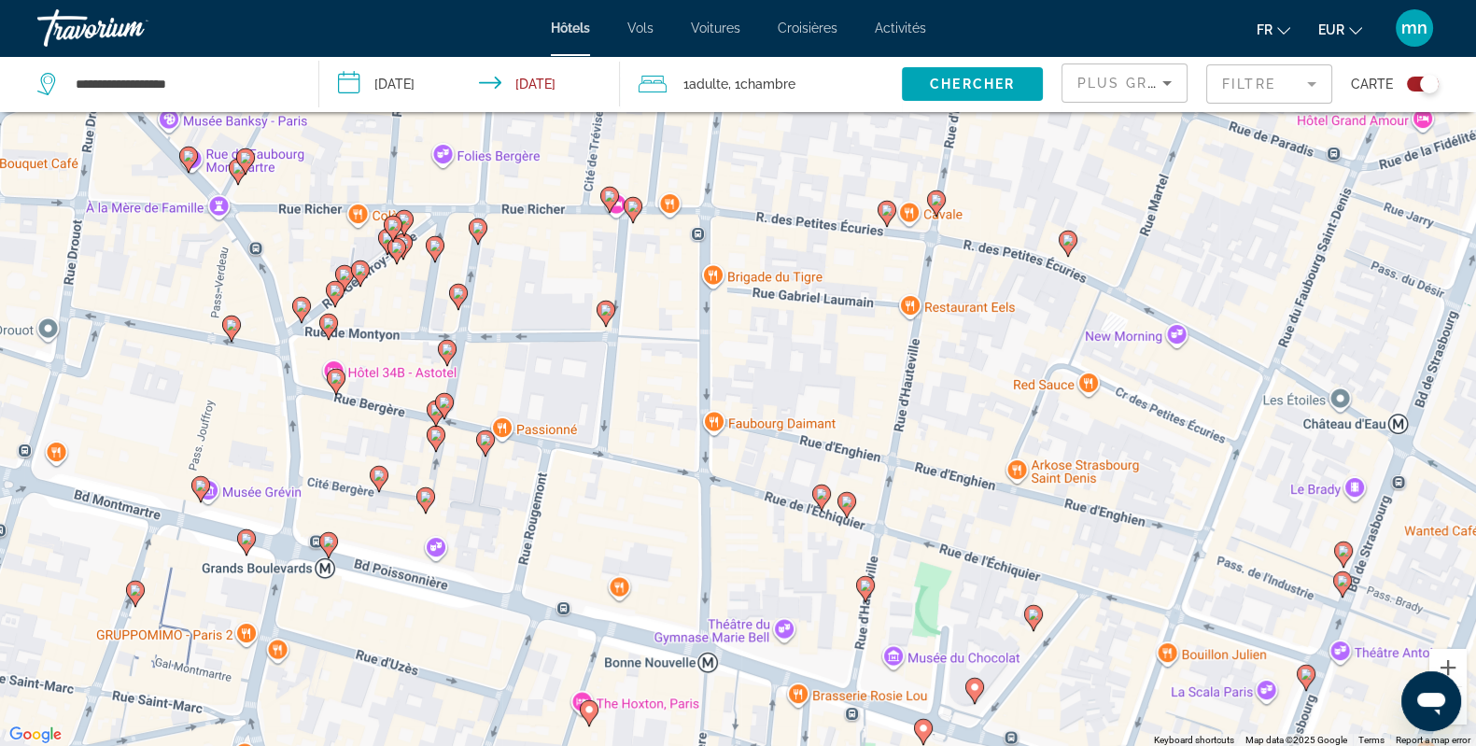
click at [1035, 614] on image "Main content" at bounding box center [1033, 614] width 11 height 11
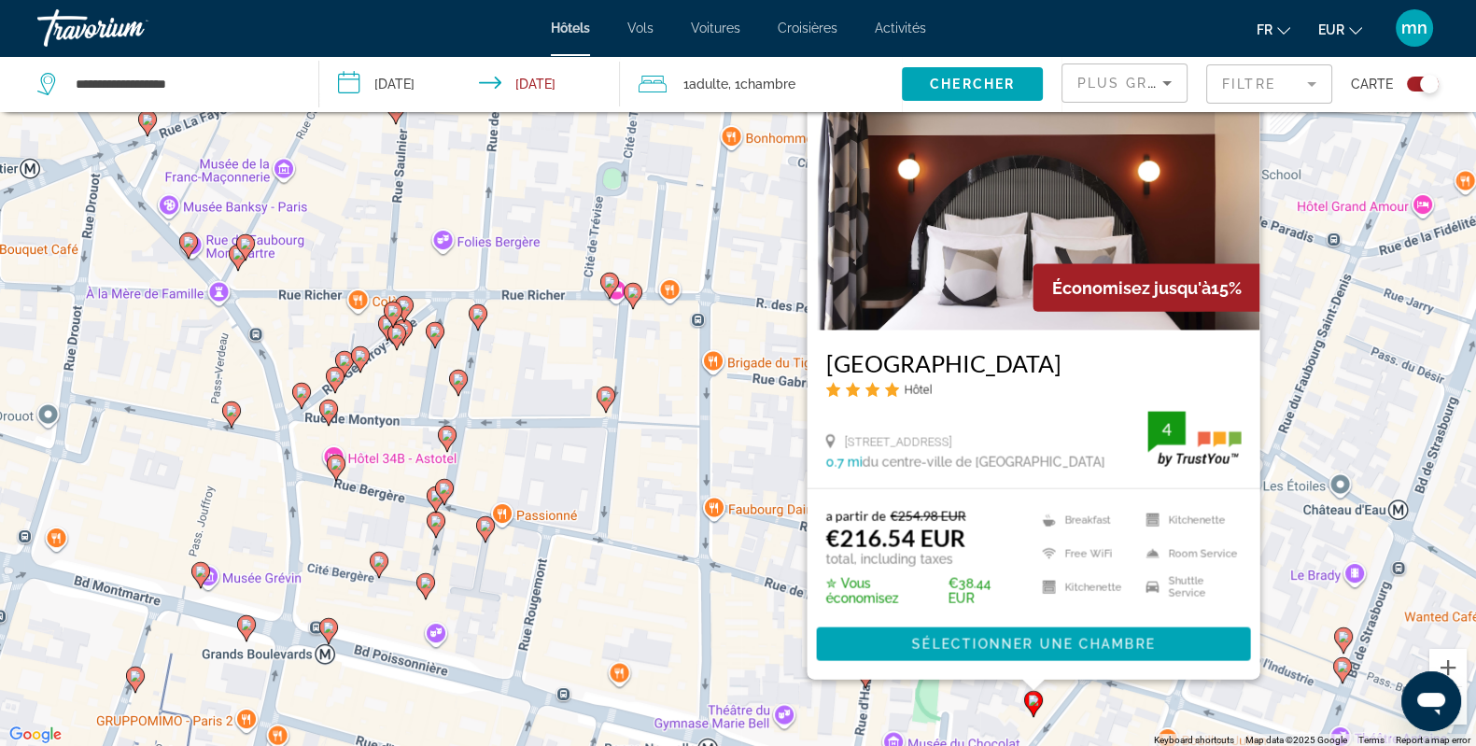
click at [598, 580] on div "To activate drag with keyboard, press Alt + Enter. Once in keyboard drag state,…" at bounding box center [738, 374] width 1476 height 746
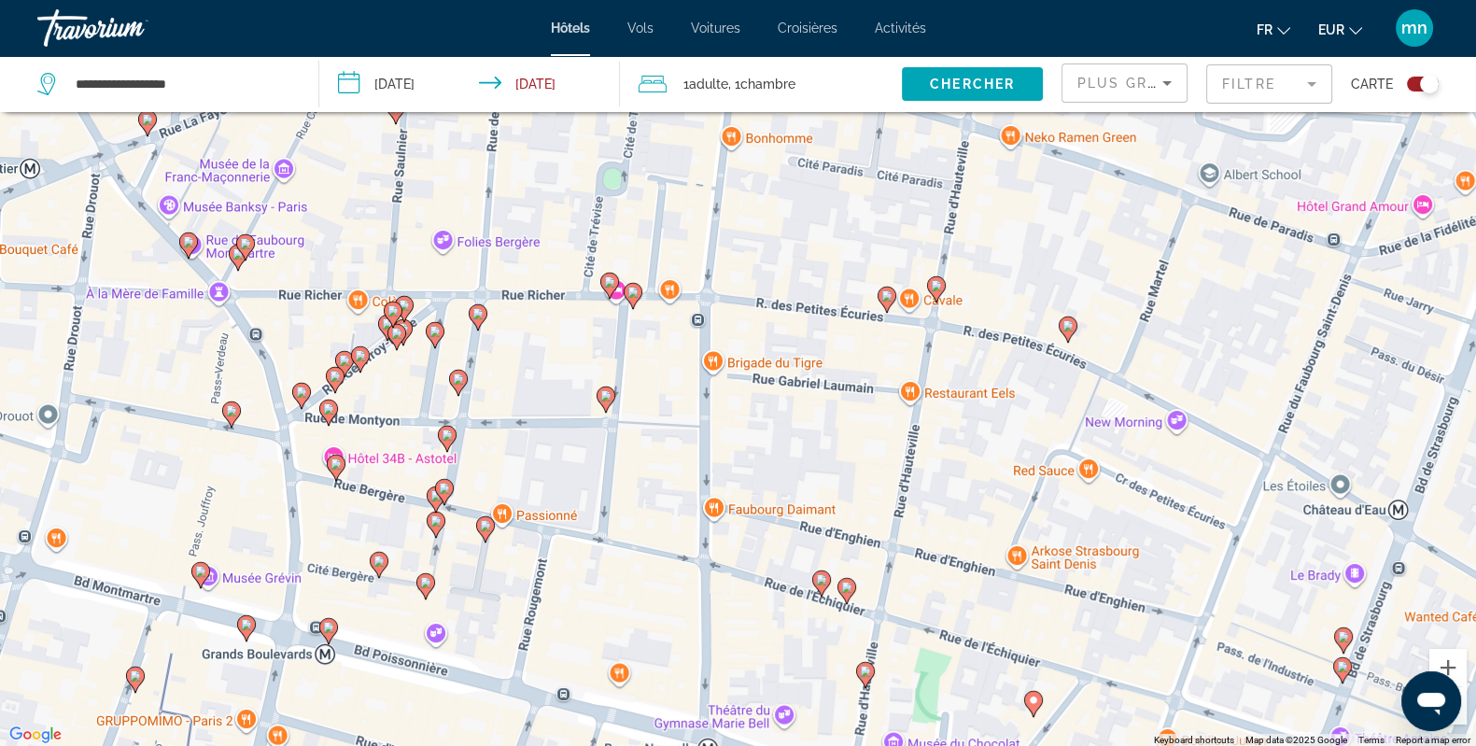
click at [851, 594] on icon "Main content" at bounding box center [846, 590] width 17 height 24
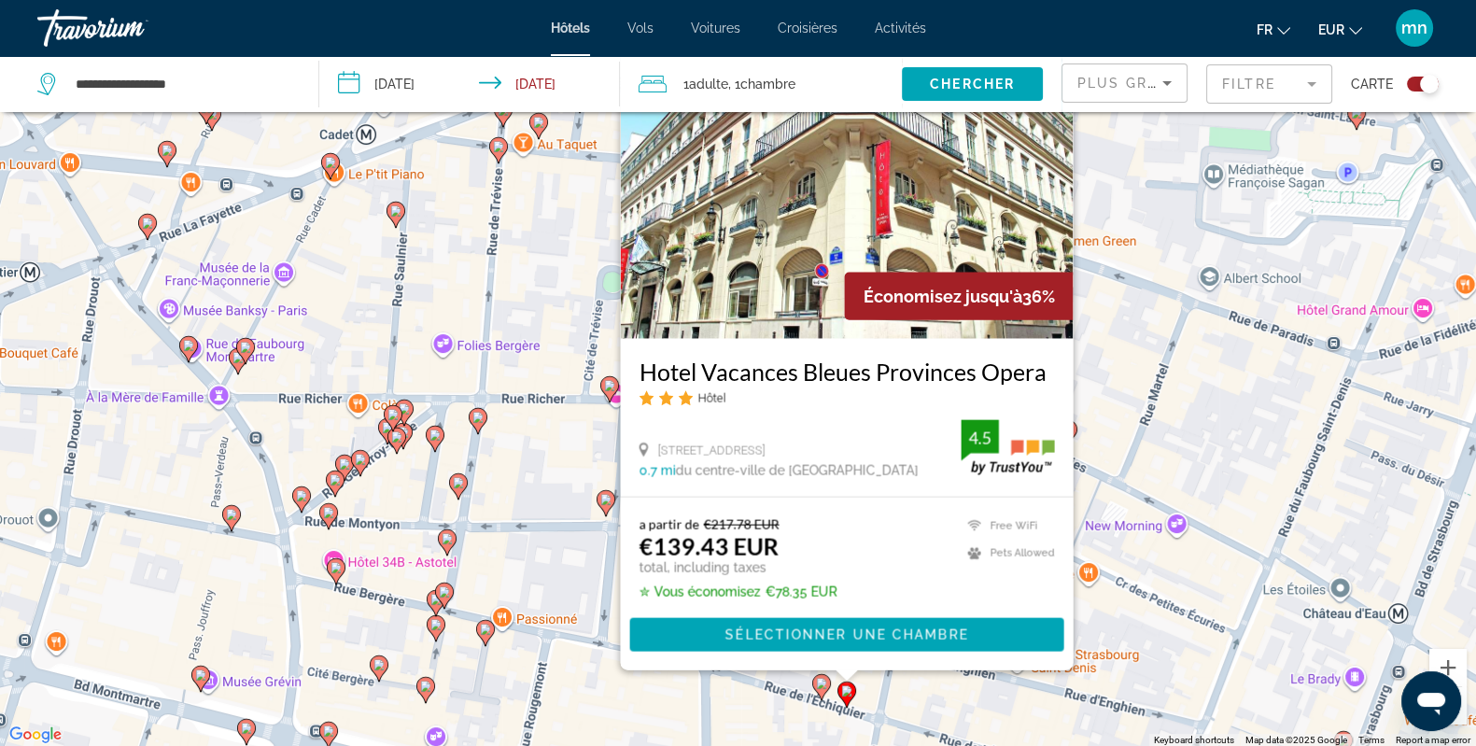
click at [795, 288] on img "Main content" at bounding box center [846, 188] width 453 height 299
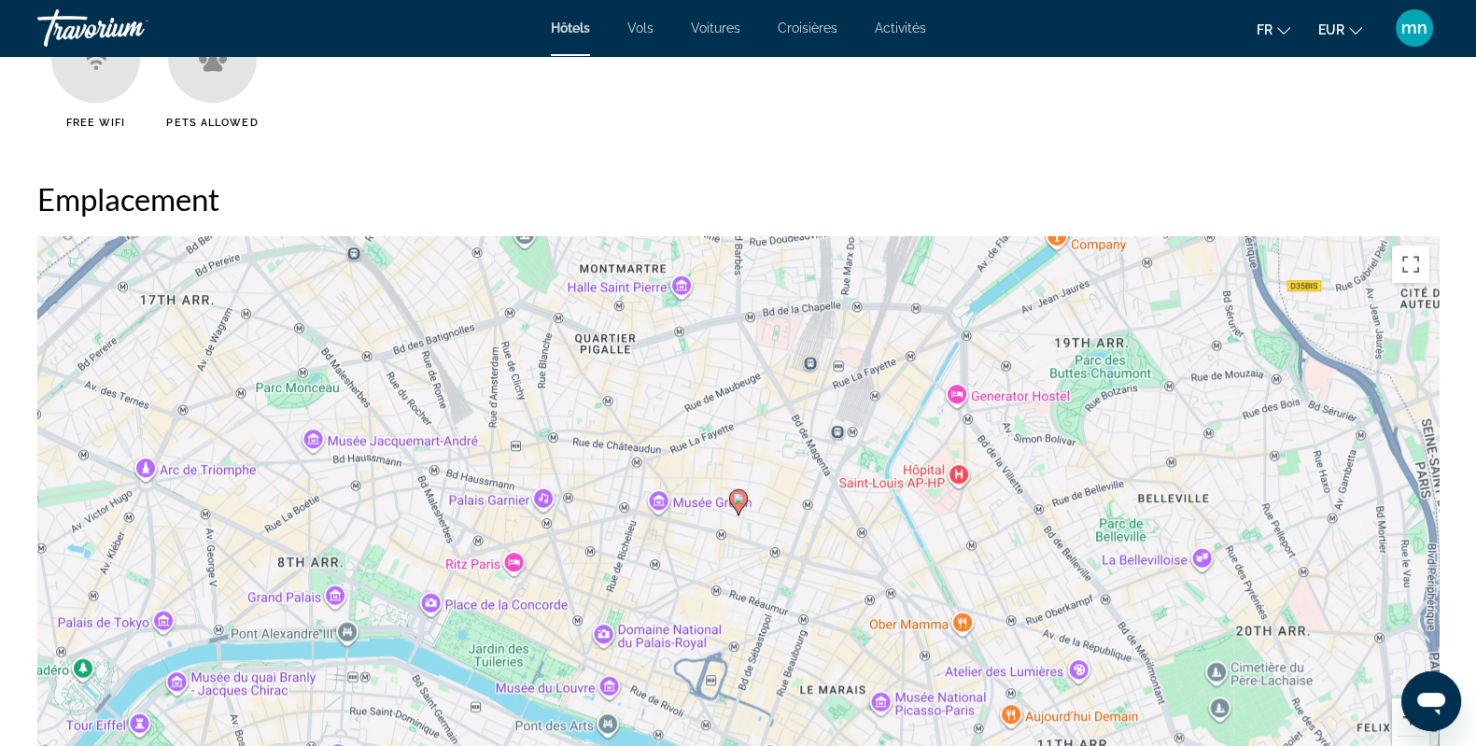
scroll to position [1277, 0]
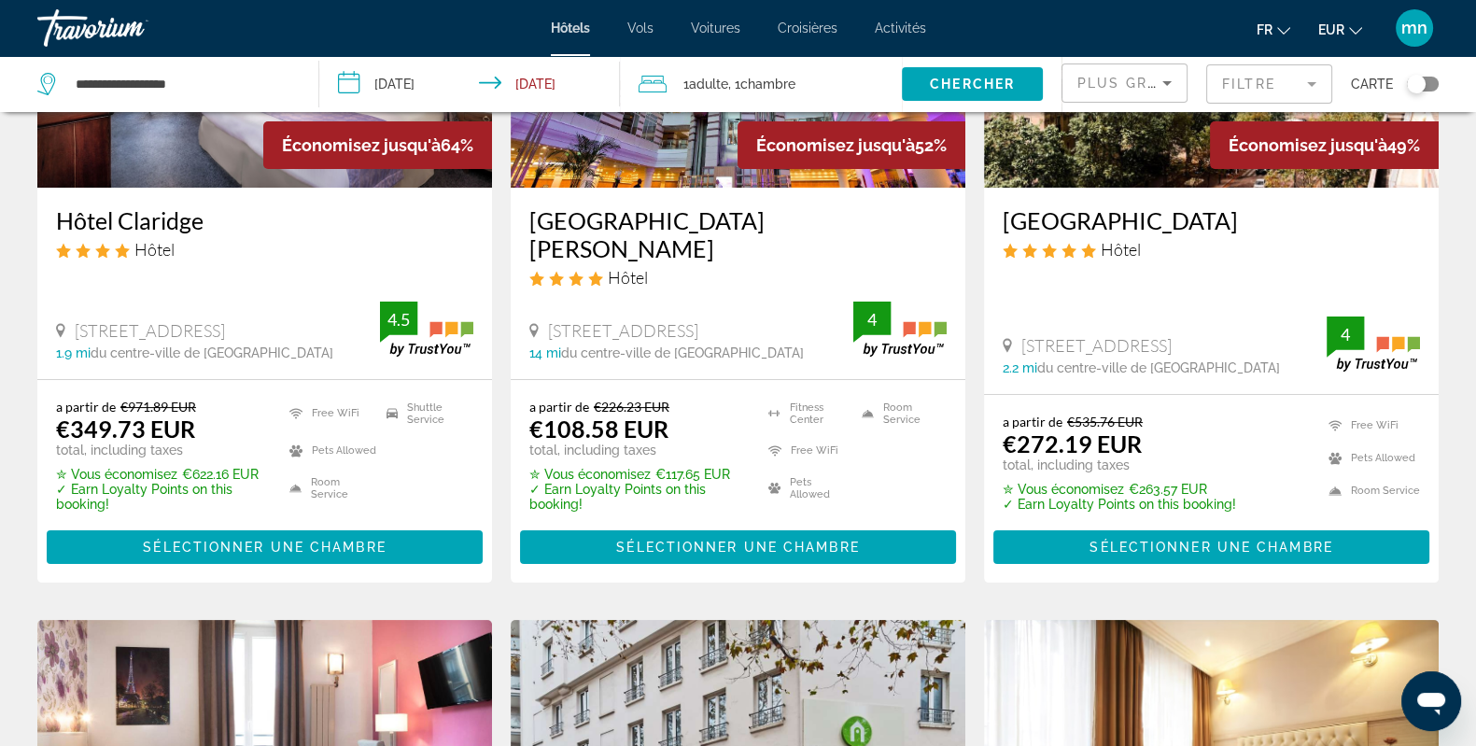
scroll to position [700, 0]
